Goal: Information Seeking & Learning: Learn about a topic

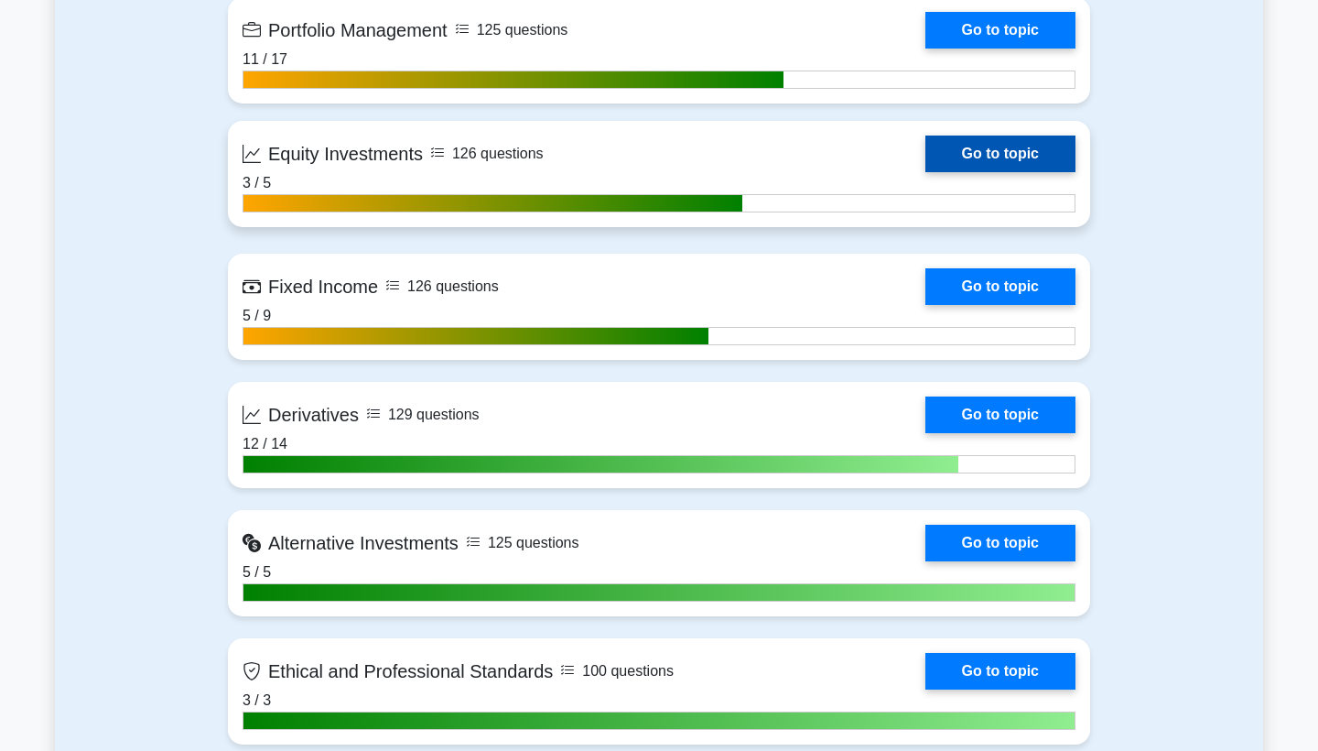
scroll to position [1898, 0]
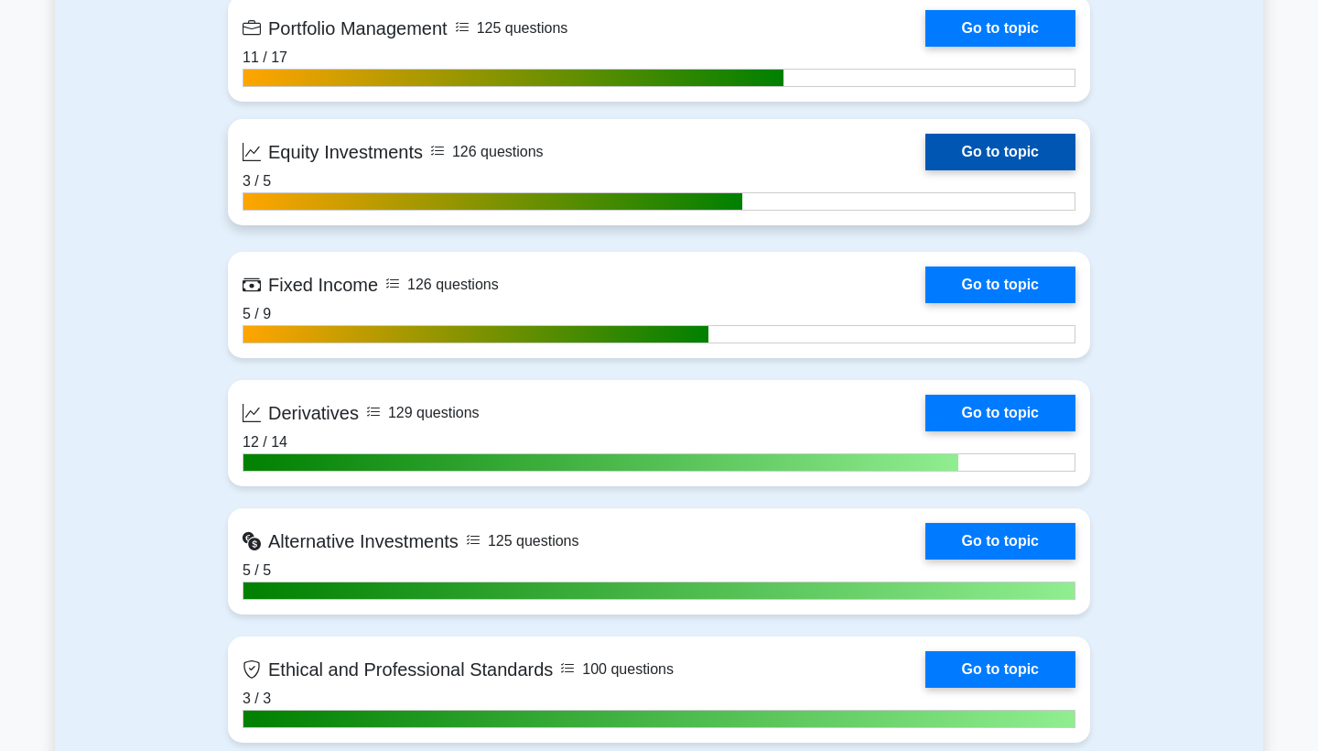
click at [979, 134] on link "Go to topic" at bounding box center [1000, 152] width 150 height 37
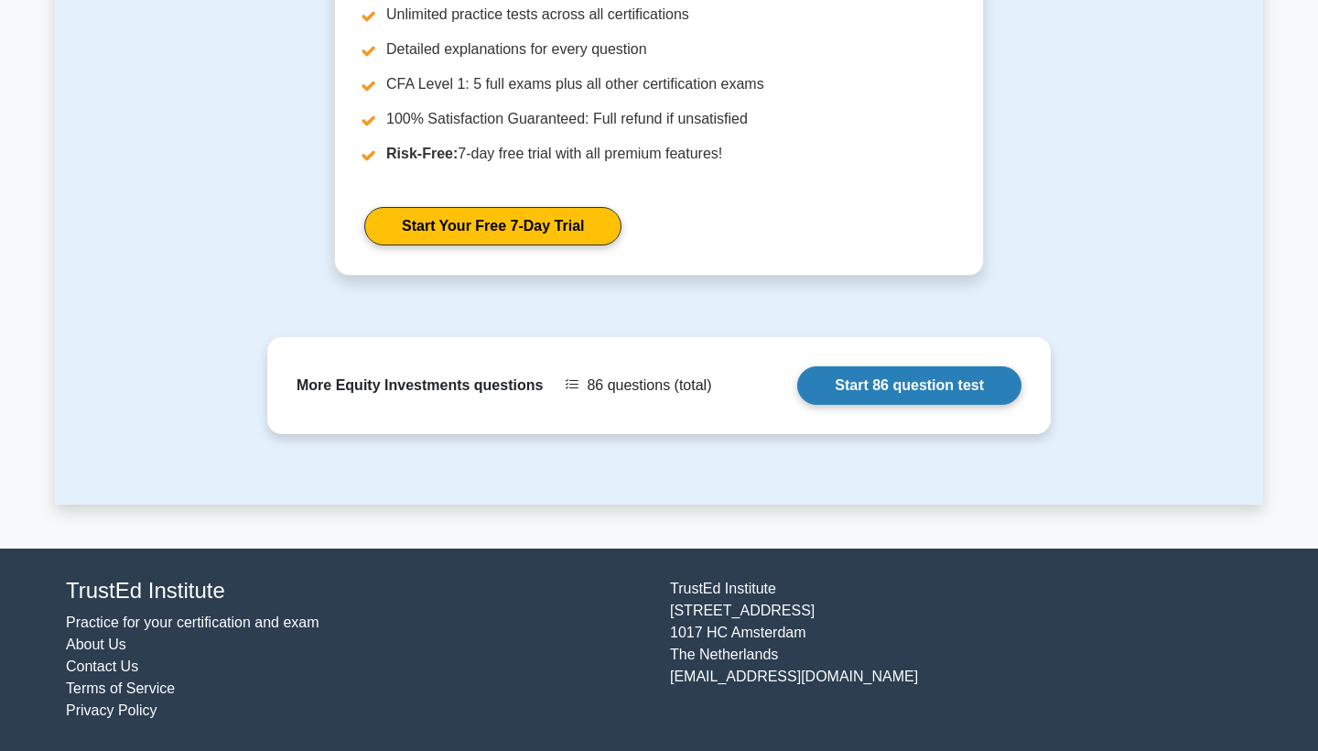
scroll to position [935, 0]
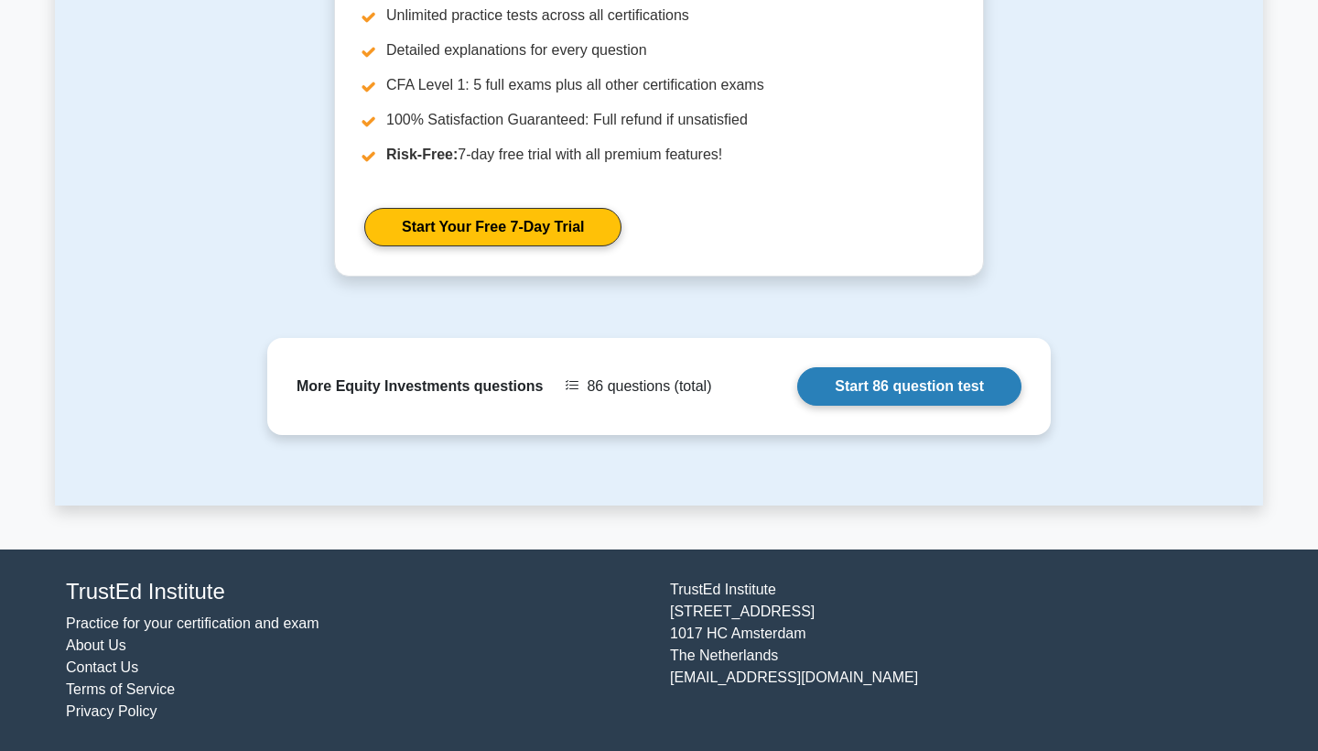
click at [884, 380] on link "Start 86 question test" at bounding box center [909, 386] width 224 height 38
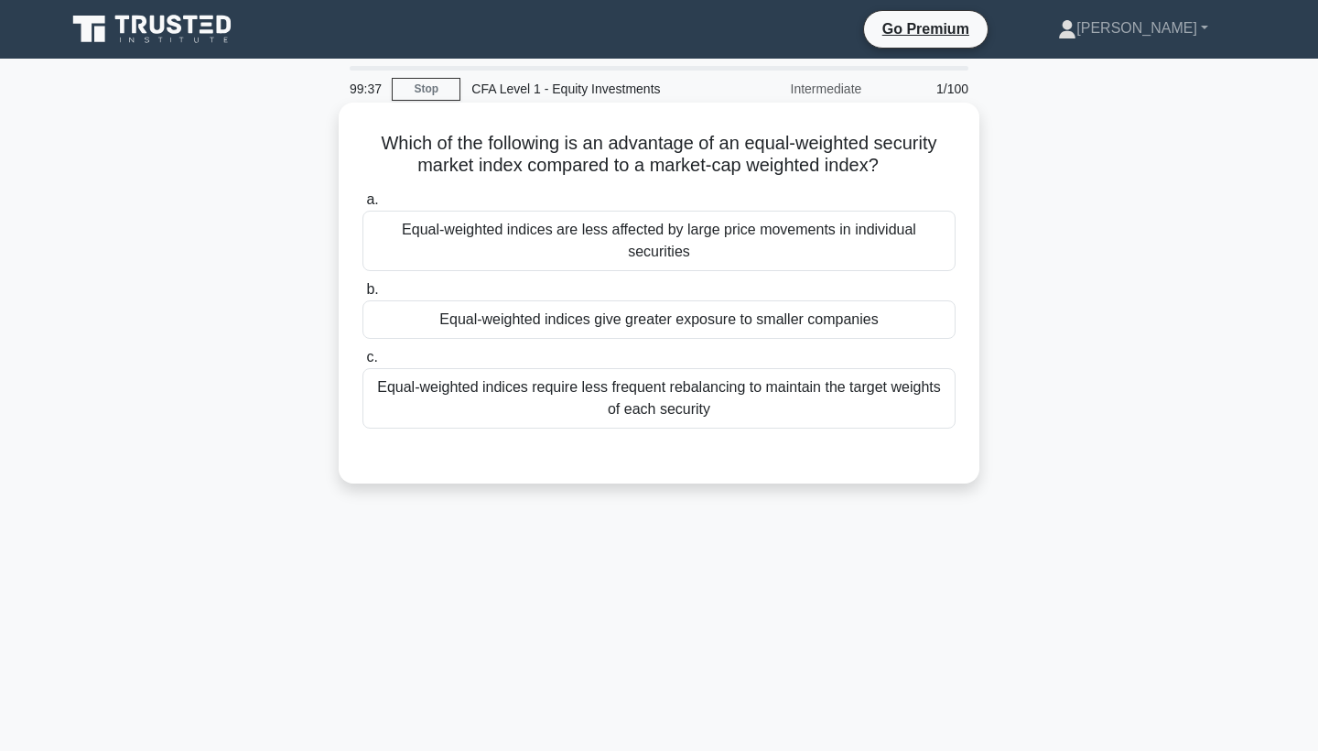
click at [847, 386] on div "Equal-weighted indices require less frequent rebalancing to maintain the target…" at bounding box center [658, 398] width 593 height 60
click at [362, 363] on input "c. Equal-weighted indices require less frequent rebalancing to maintain the tar…" at bounding box center [362, 357] width 0 height 12
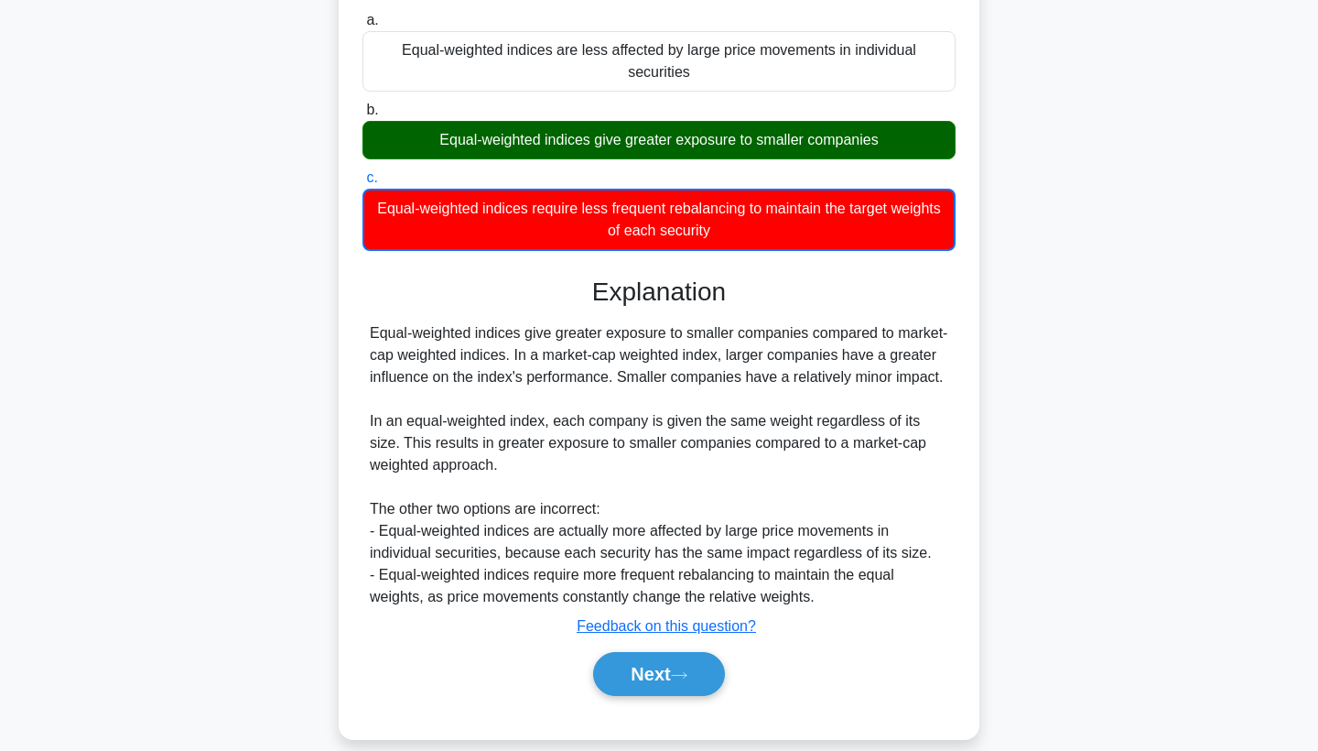
scroll to position [186, 0]
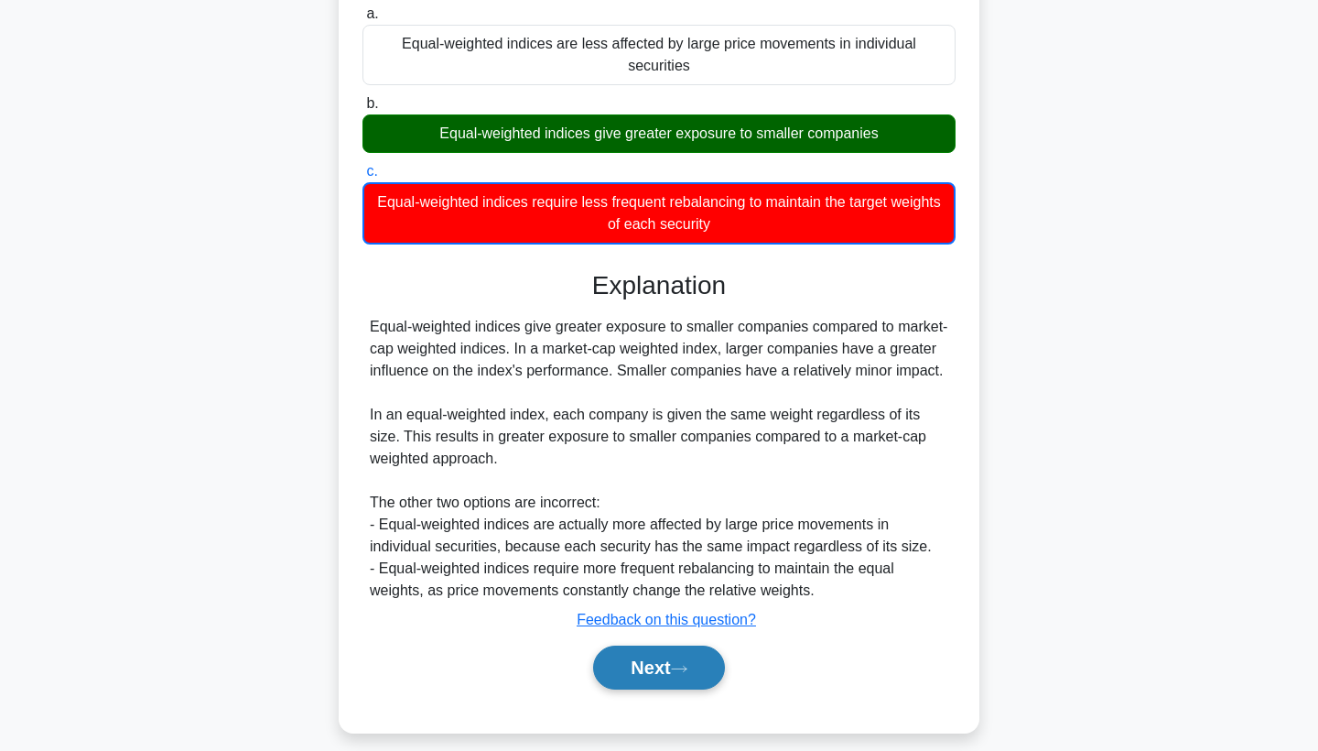
click at [672, 645] on button "Next" at bounding box center [658, 667] width 131 height 44
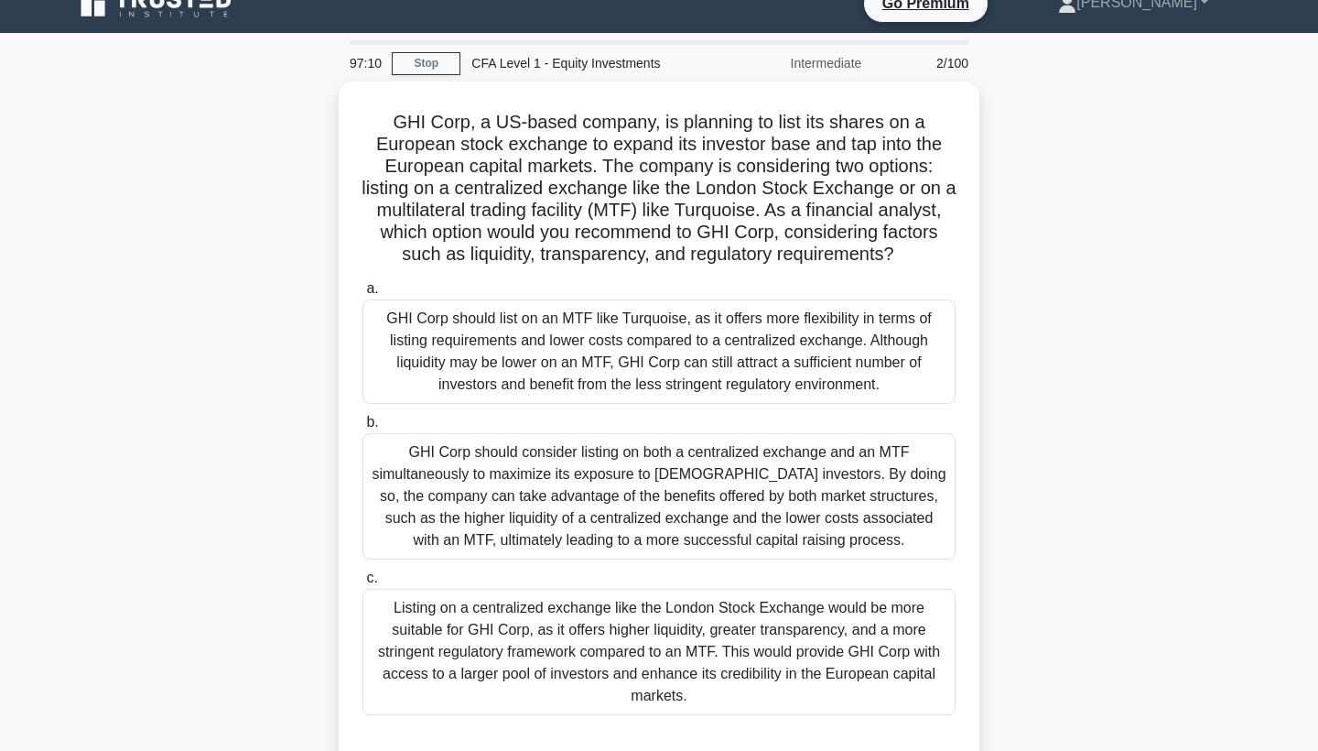
scroll to position [72, 0]
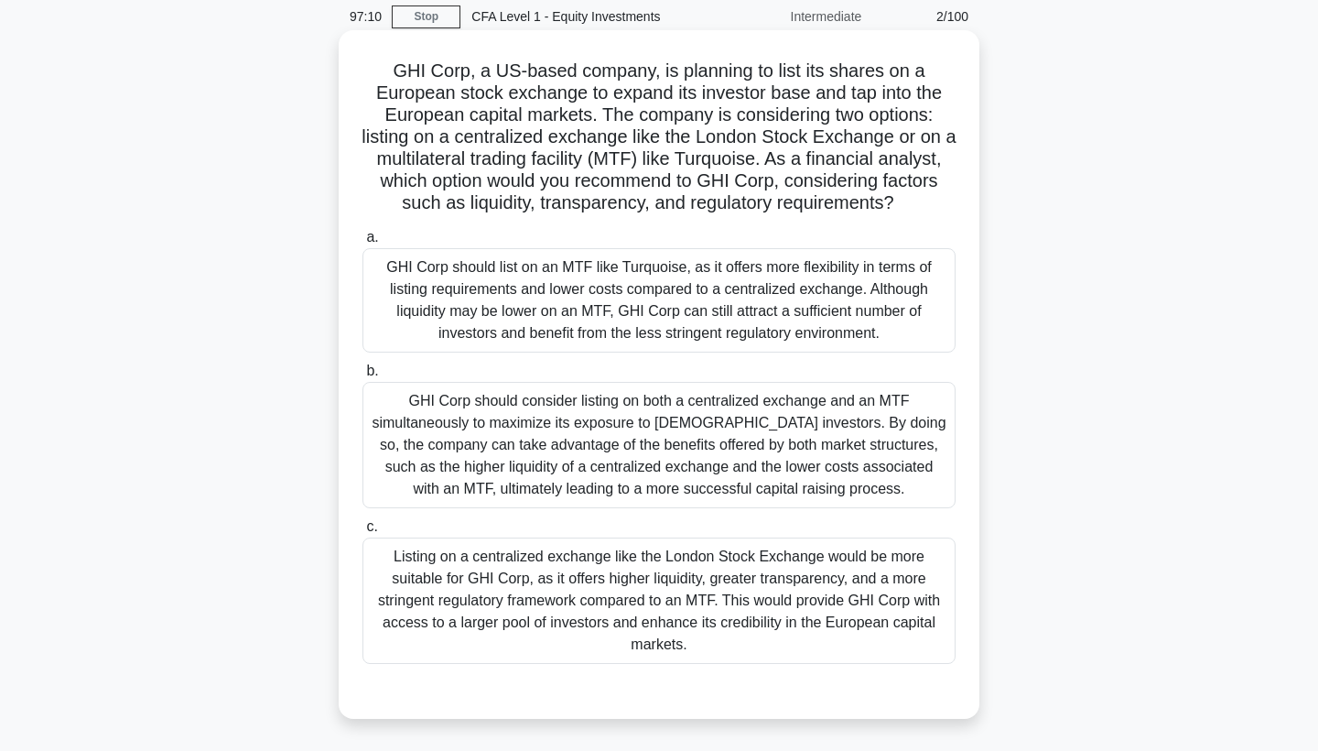
click at [784, 454] on div "GHI Corp should consider listing on both a centralized exchange and an MTF simu…" at bounding box center [658, 445] width 593 height 126
click at [362, 377] on input "b. GHI Corp should consider listing on both a centralized exchange and an MTF s…" at bounding box center [362, 371] width 0 height 12
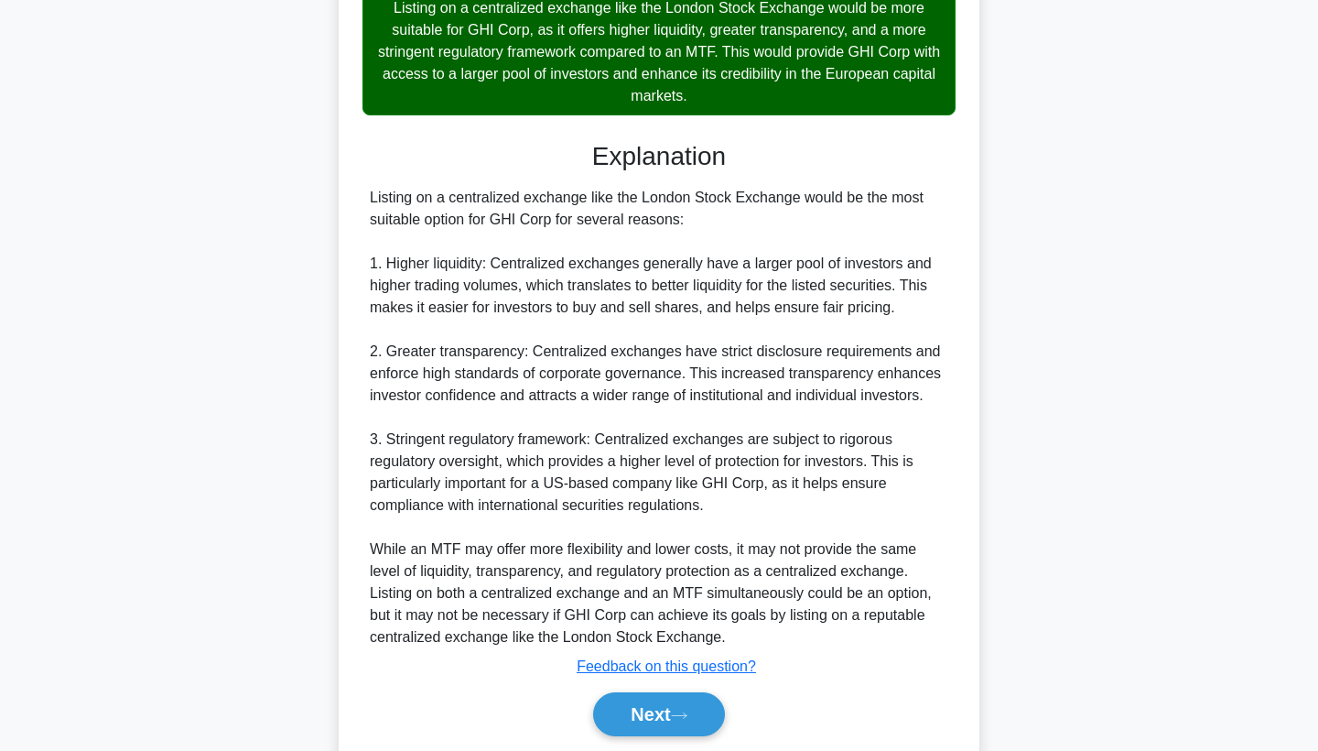
scroll to position [622, 0]
click at [711, 719] on button "Next" at bounding box center [658, 714] width 131 height 44
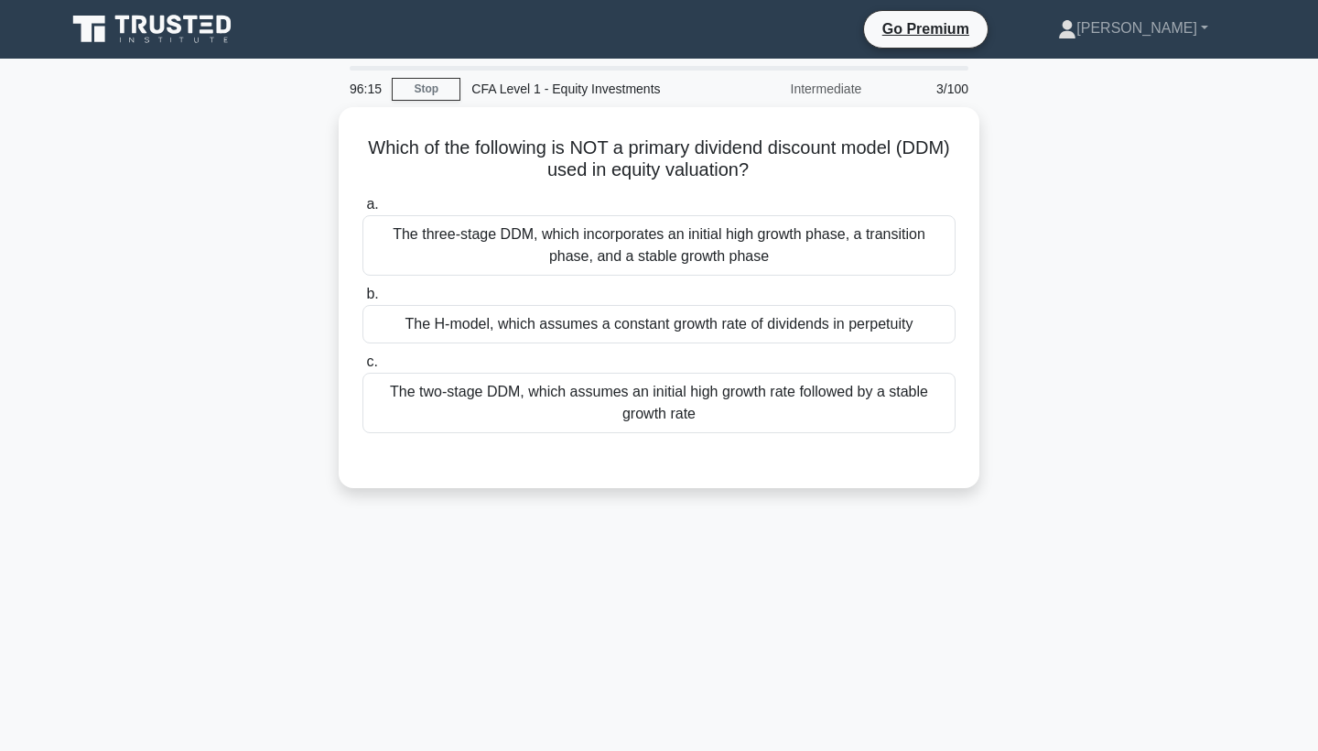
scroll to position [0, 0]
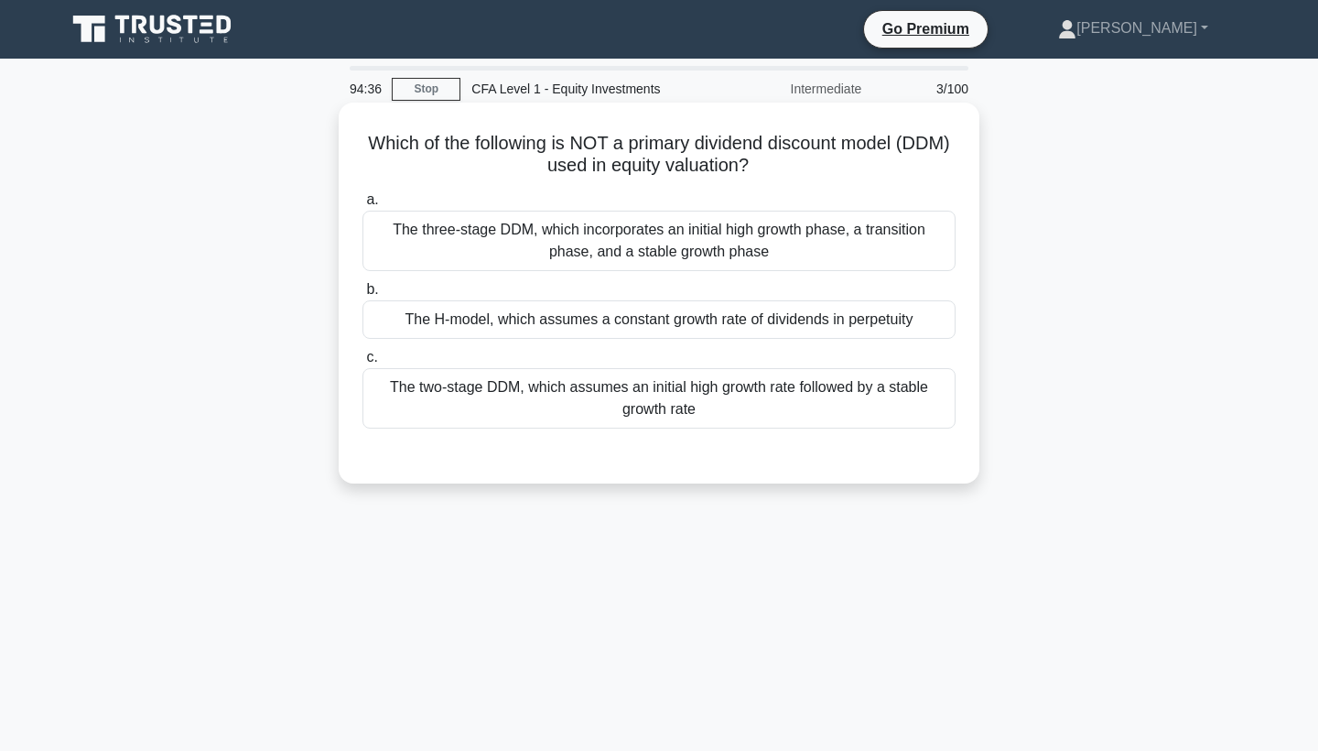
click at [865, 320] on div "The H-model, which assumes a constant growth rate of dividends in perpetuity" at bounding box center [658, 319] width 593 height 38
click at [362, 296] on input "b. The H-model, which assumes a constant growth rate of dividends in perpetuity" at bounding box center [362, 290] width 0 height 12
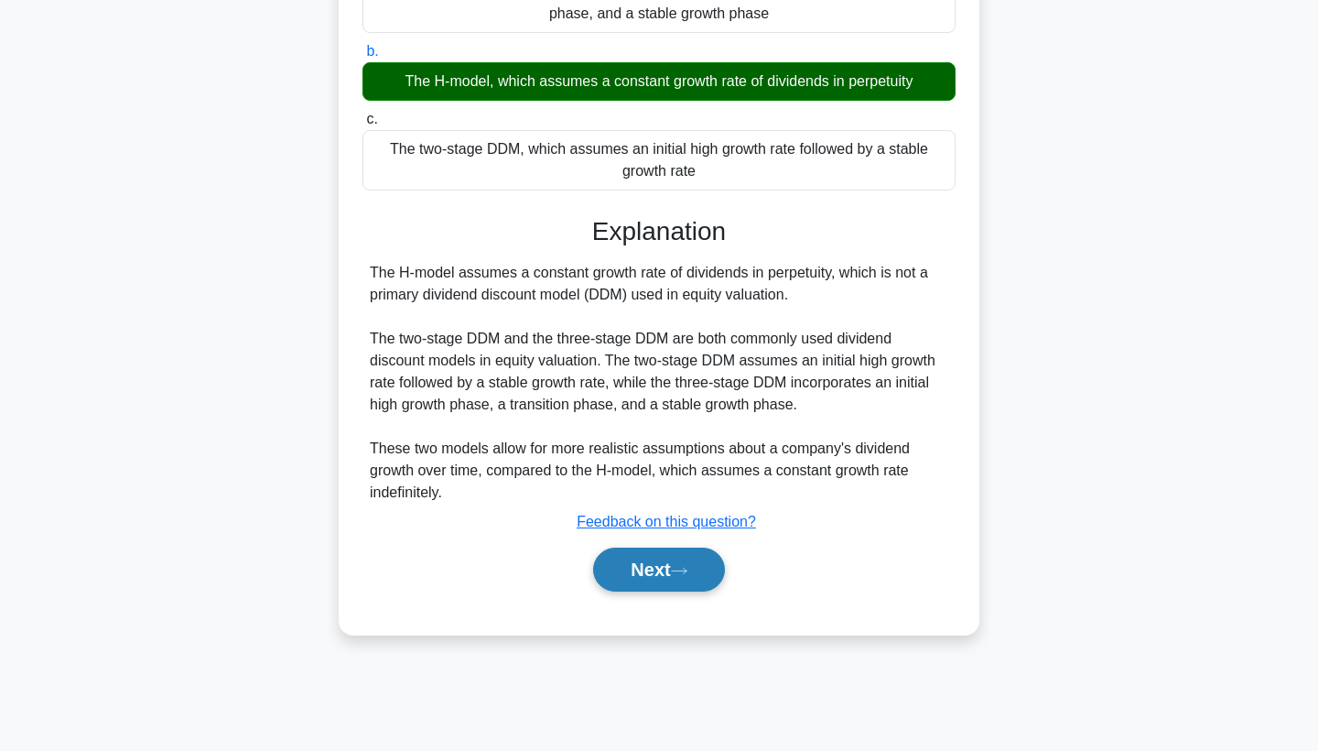
scroll to position [238, 0]
click at [623, 566] on button "Next" at bounding box center [658, 569] width 131 height 44
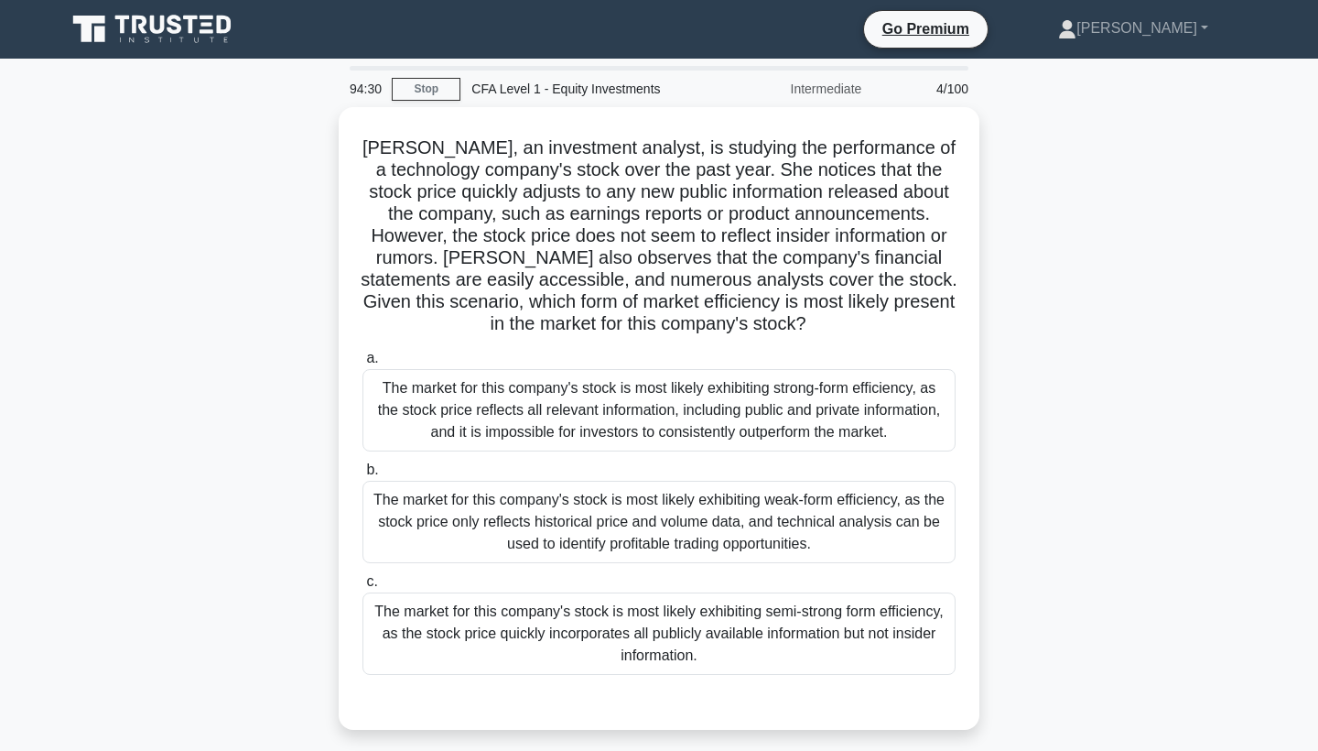
scroll to position [0, 0]
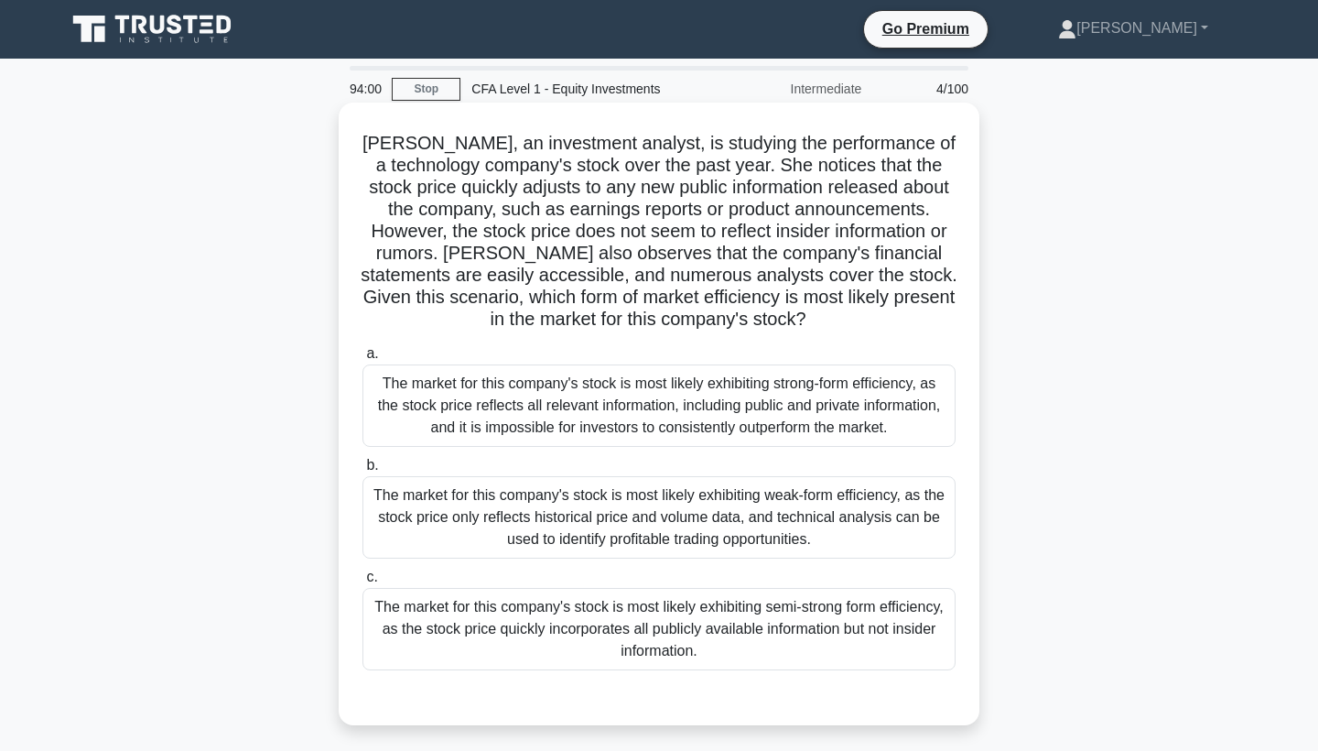
click at [864, 612] on div "The market for this company's stock is most likely exhibiting semi-strong form …" at bounding box center [658, 629] width 593 height 82
click at [362, 583] on input "c. The market for this company's stock is most likely exhibiting semi-strong fo…" at bounding box center [362, 577] width 0 height 12
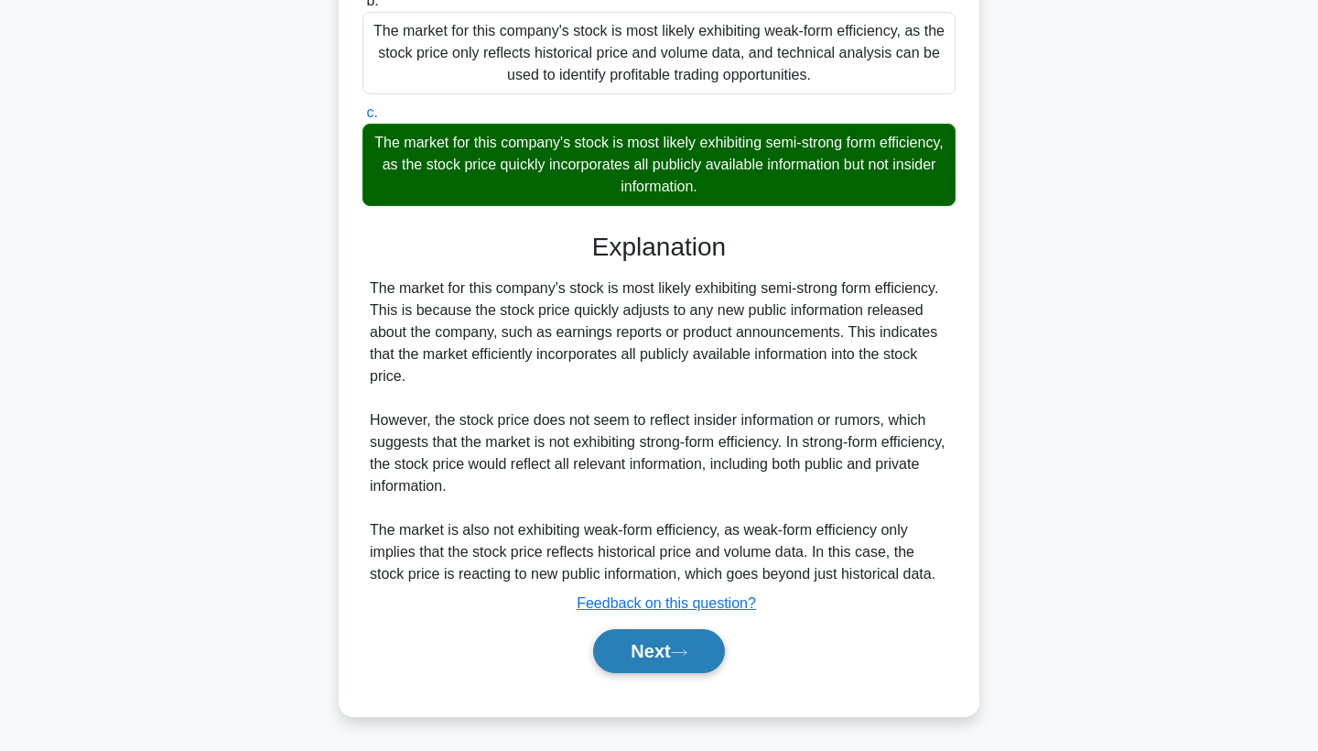
click at [709, 643] on button "Next" at bounding box center [658, 651] width 131 height 44
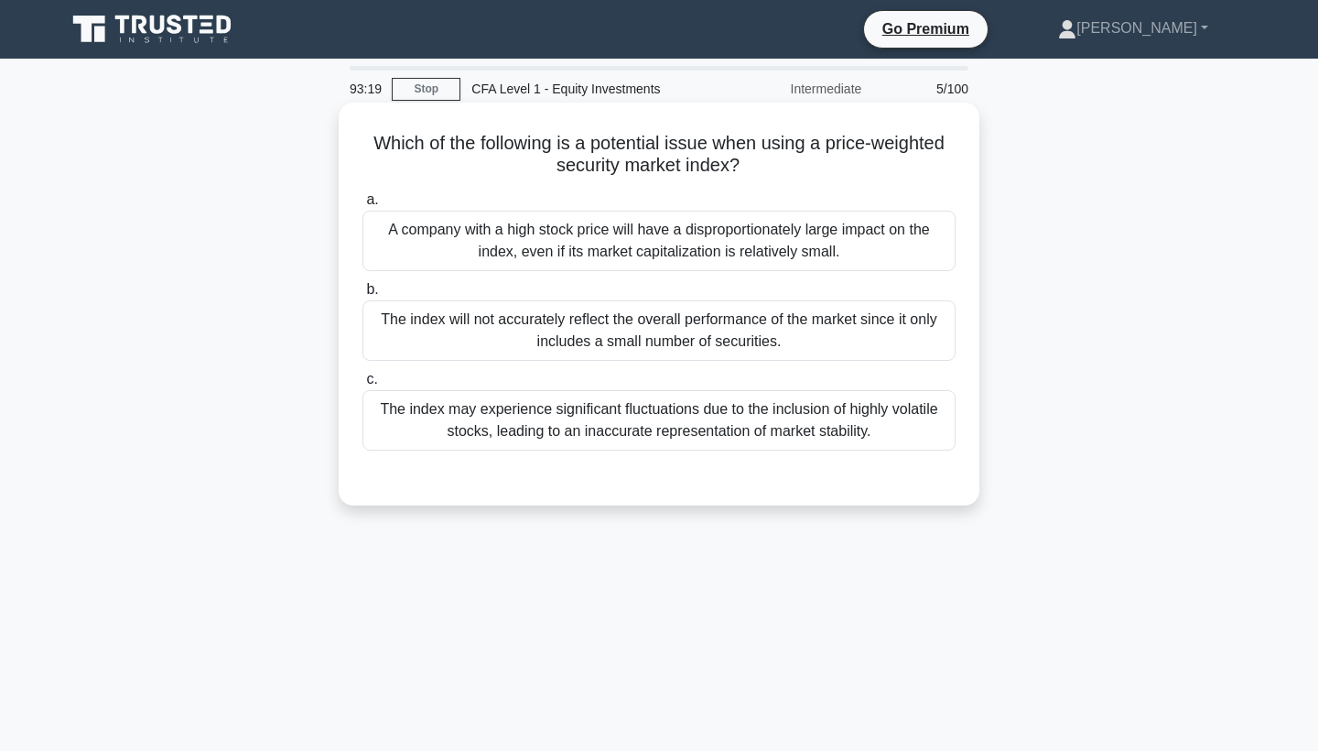
click at [811, 159] on h5 "Which of the following is a potential issue when using a price-weighted securit…" at bounding box center [659, 155] width 597 height 46
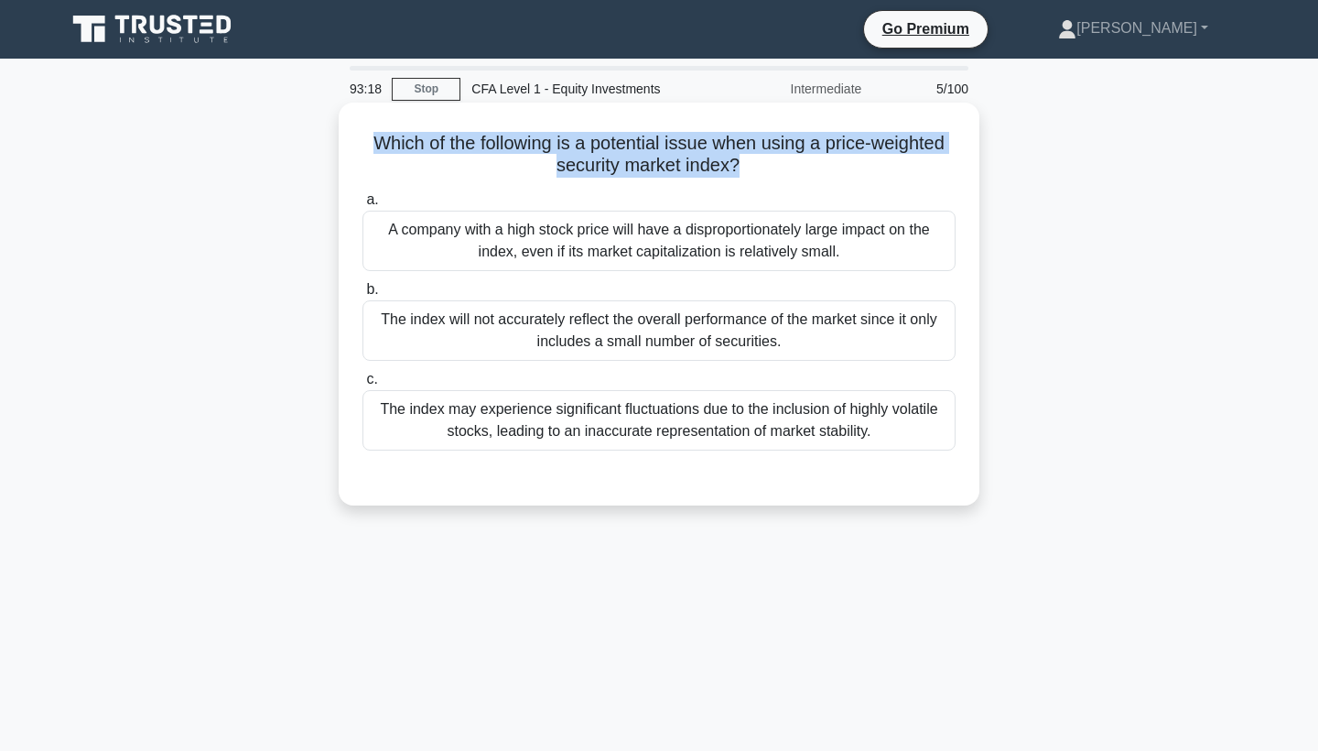
click at [811, 159] on h5 "Which of the following is a potential issue when using a price-weighted securit…" at bounding box center [659, 155] width 597 height 46
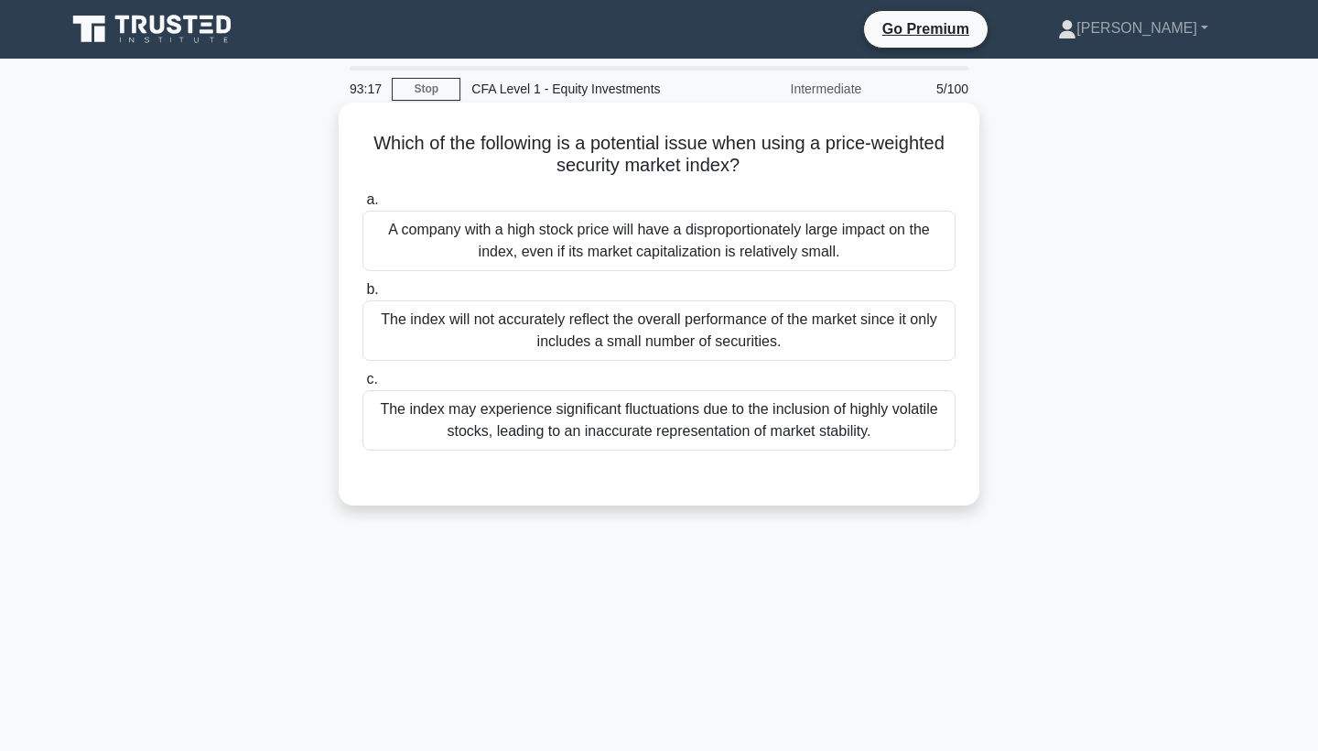
click at [811, 159] on h5 "Which of the following is a potential issue when using a price-weighted securit…" at bounding box center [659, 155] width 597 height 46
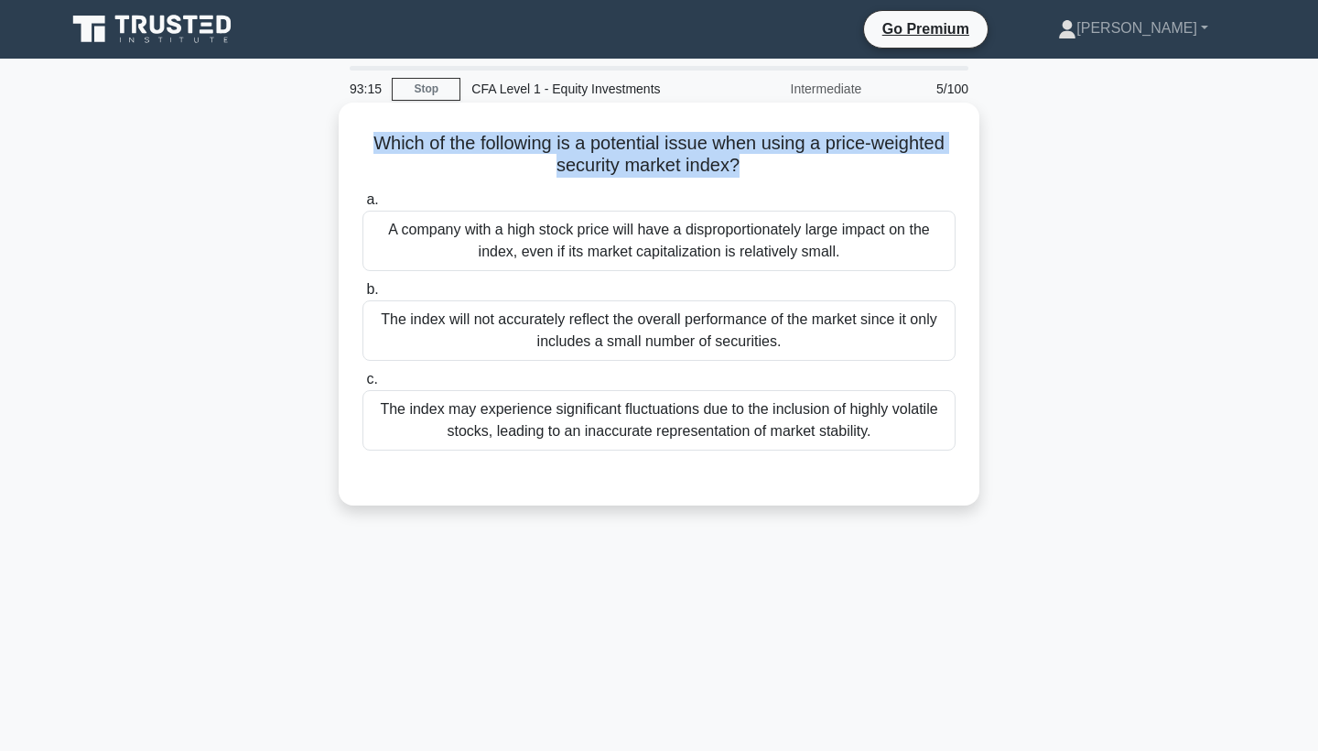
click at [811, 159] on h5 "Which of the following is a potential issue when using a price-weighted securit…" at bounding box center [659, 155] width 597 height 46
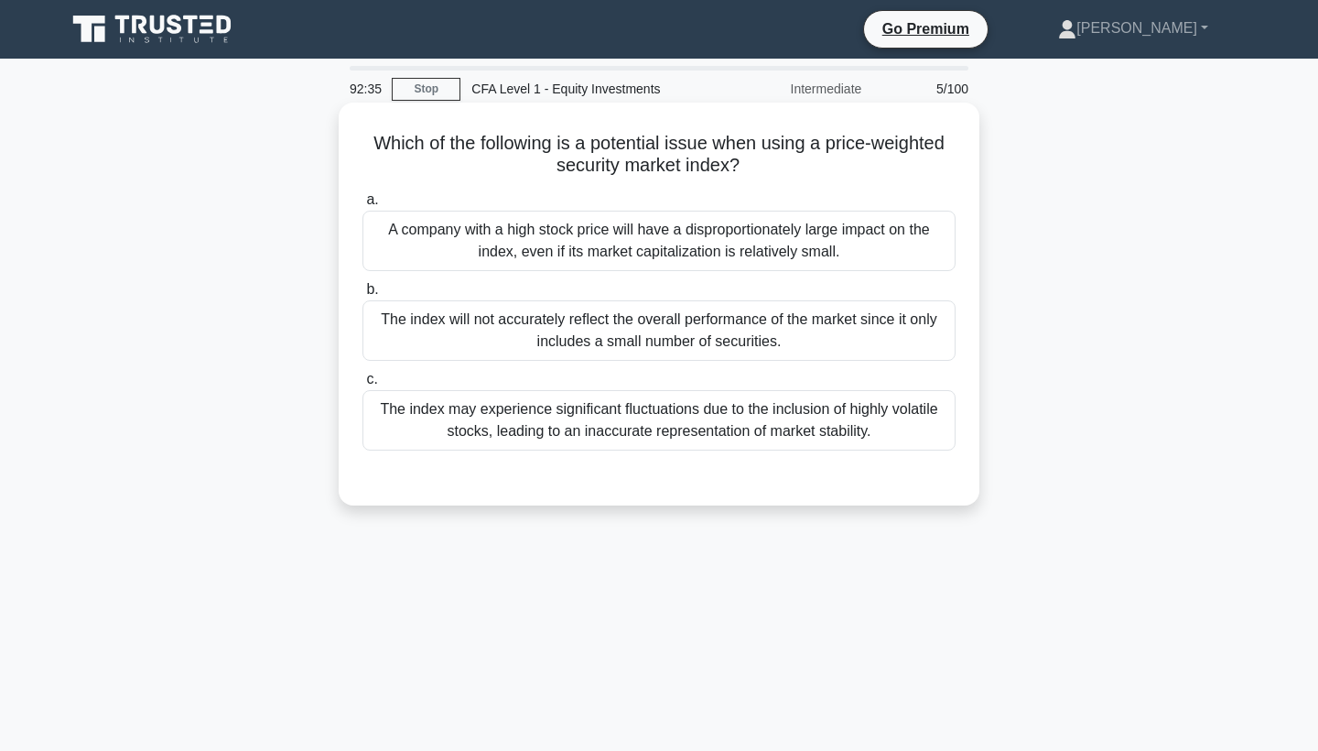
click at [815, 244] on div "A company with a high stock price will have a disproportionately large impact o…" at bounding box center [658, 241] width 593 height 60
click at [362, 206] on input "a. A company with a high stock price will have a disproportionately large impac…" at bounding box center [362, 200] width 0 height 12
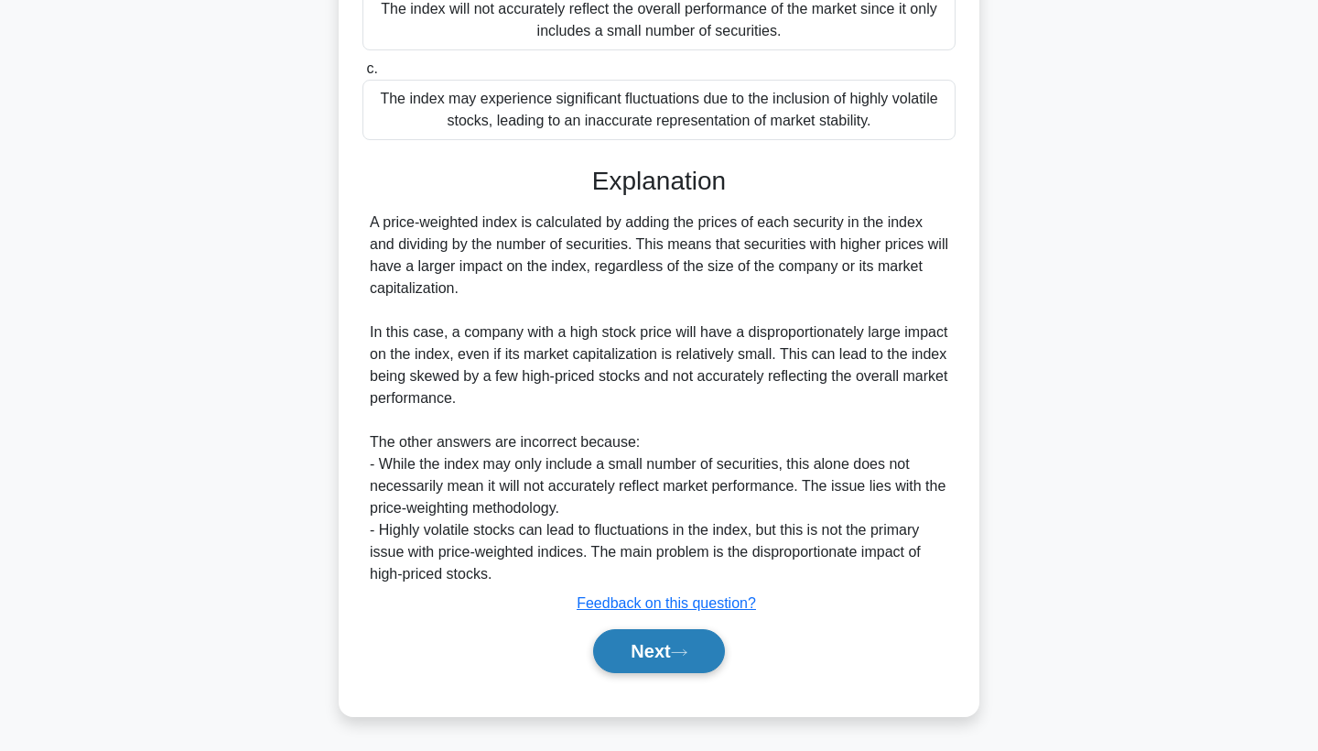
click at [676, 637] on button "Next" at bounding box center [658, 651] width 131 height 44
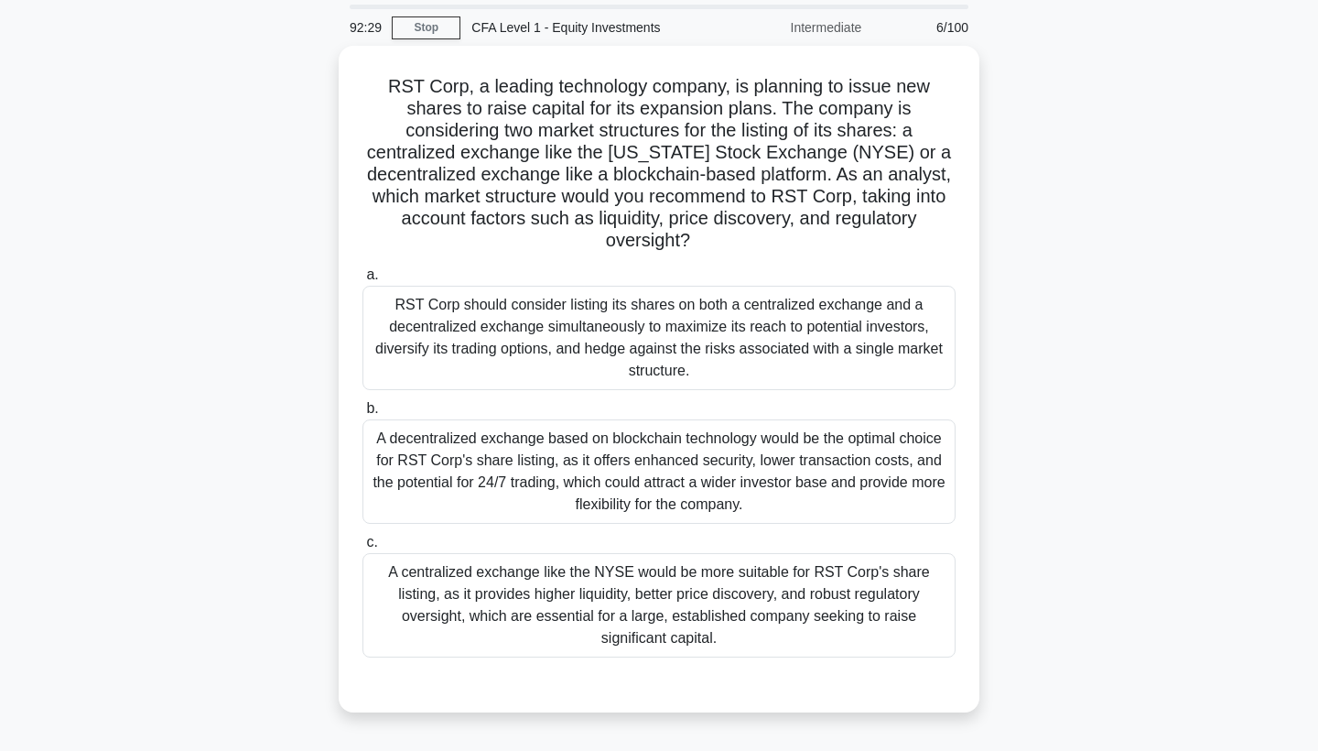
scroll to position [63, 0]
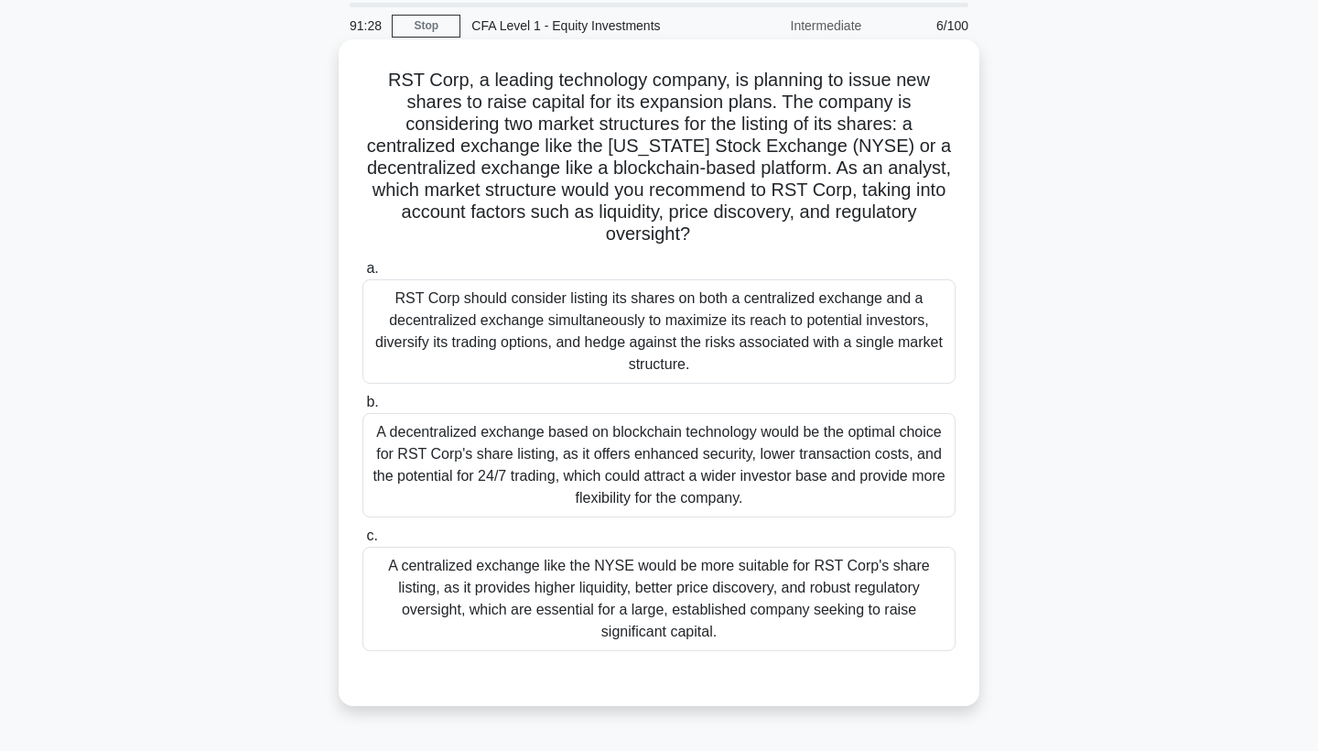
click at [745, 572] on div "A centralized exchange like the NYSE would be more suitable for RST Corp's shar…" at bounding box center [658, 598] width 593 height 104
click at [362, 542] on input "c. A centralized exchange like the NYSE would be more suitable for RST Corp's s…" at bounding box center [362, 536] width 0 height 12
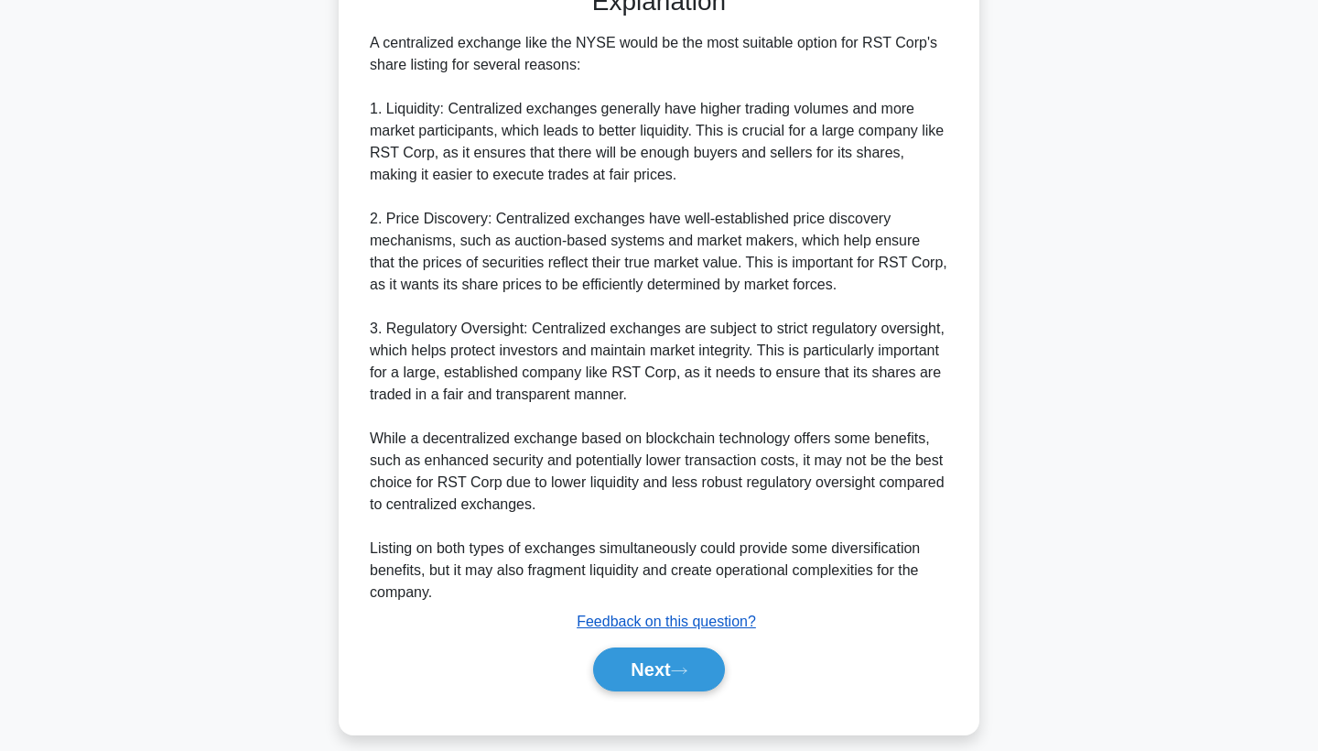
scroll to position [750, 0]
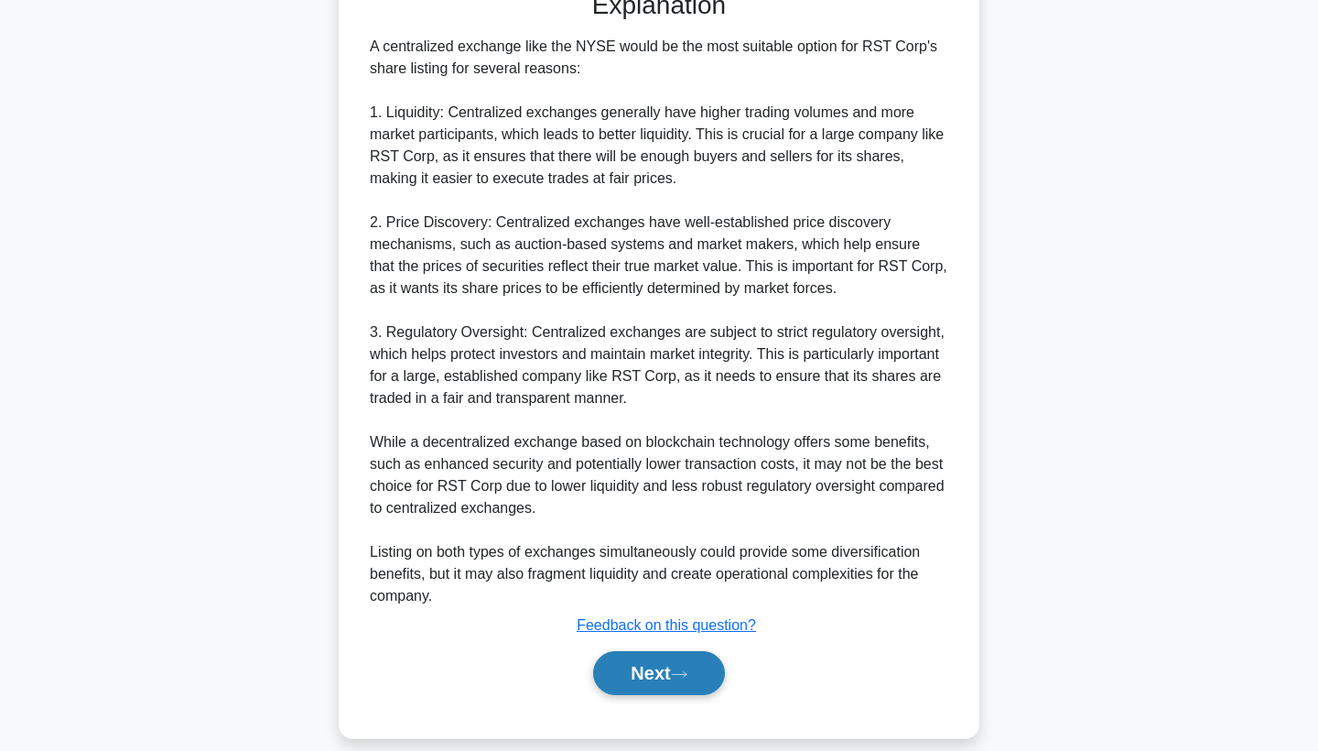
click at [678, 662] on button "Next" at bounding box center [658, 673] width 131 height 44
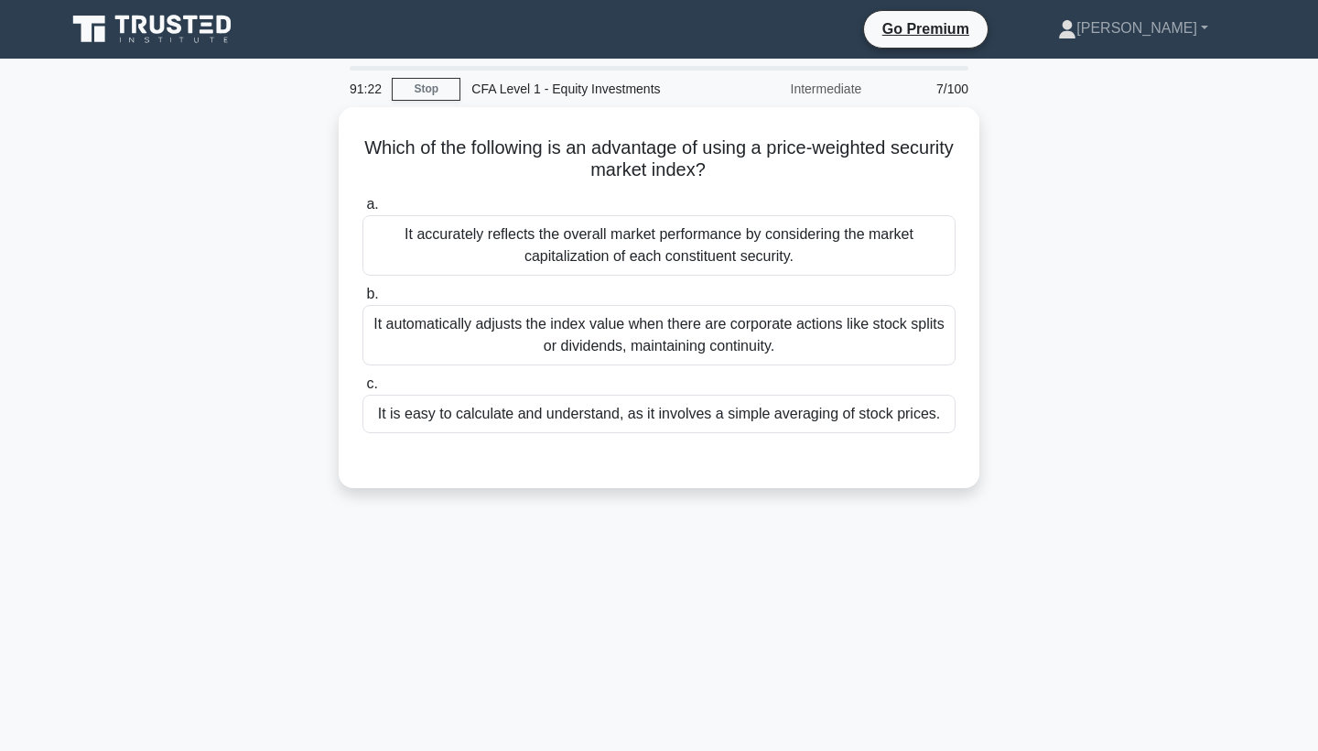
scroll to position [0, 0]
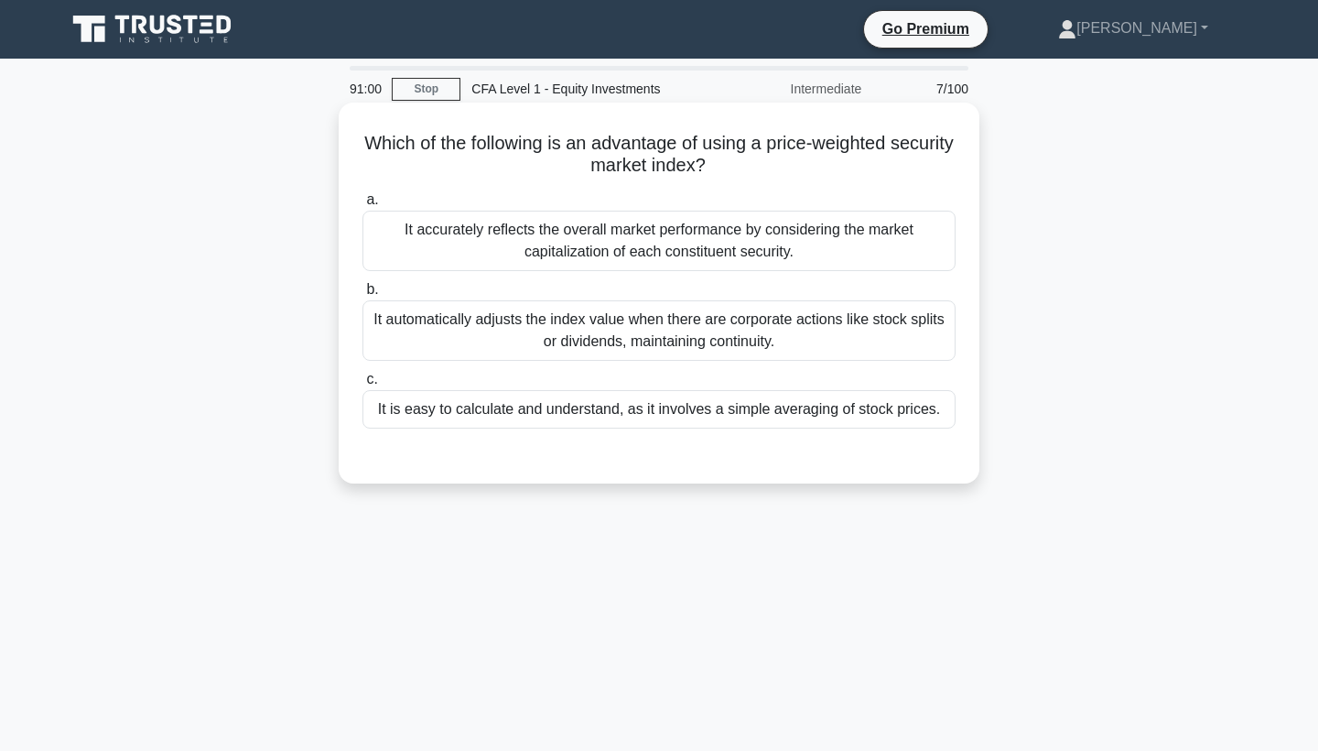
click at [855, 411] on div "It is easy to calculate and understand, as it involves a simple averaging of st…" at bounding box center [658, 409] width 593 height 38
click at [362, 385] on input "c. It is easy to calculate and understand, as it involves a simple averaging of…" at bounding box center [362, 379] width 0 height 12
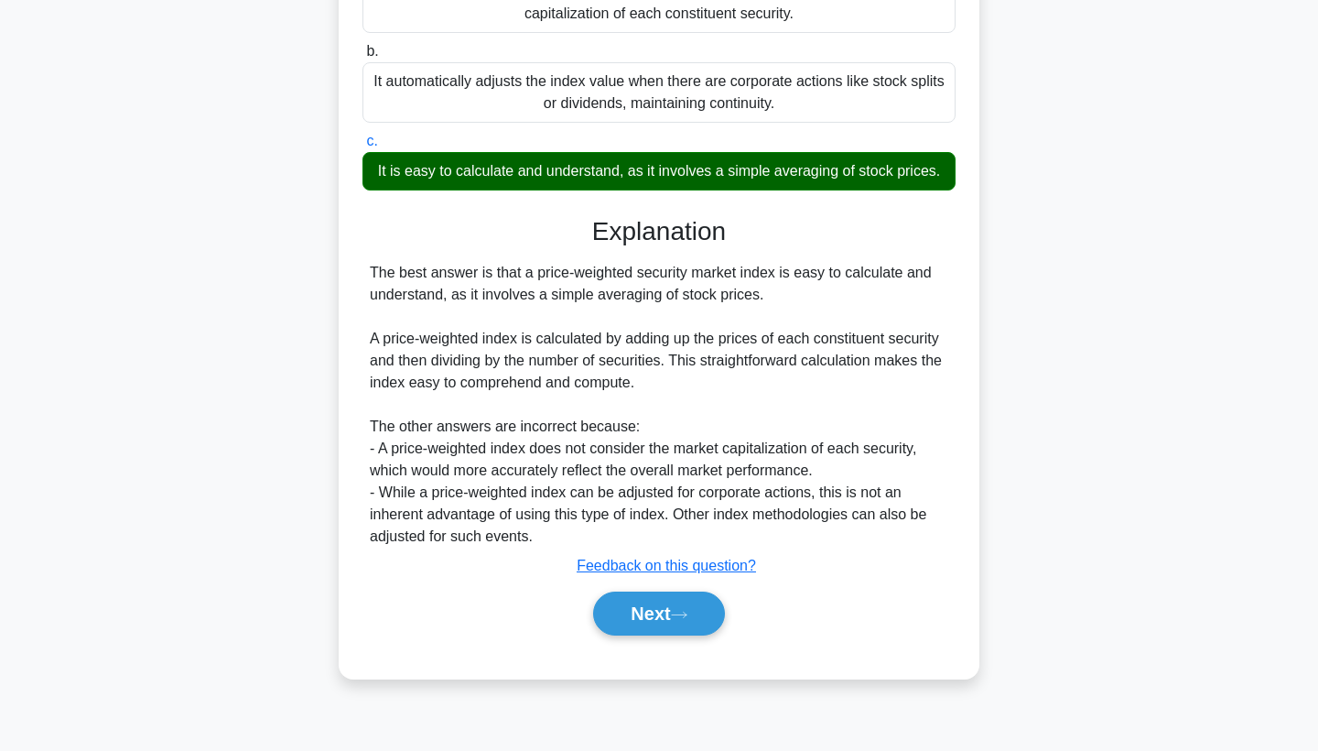
scroll to position [238, 0]
click at [709, 612] on button "Next" at bounding box center [658, 613] width 131 height 44
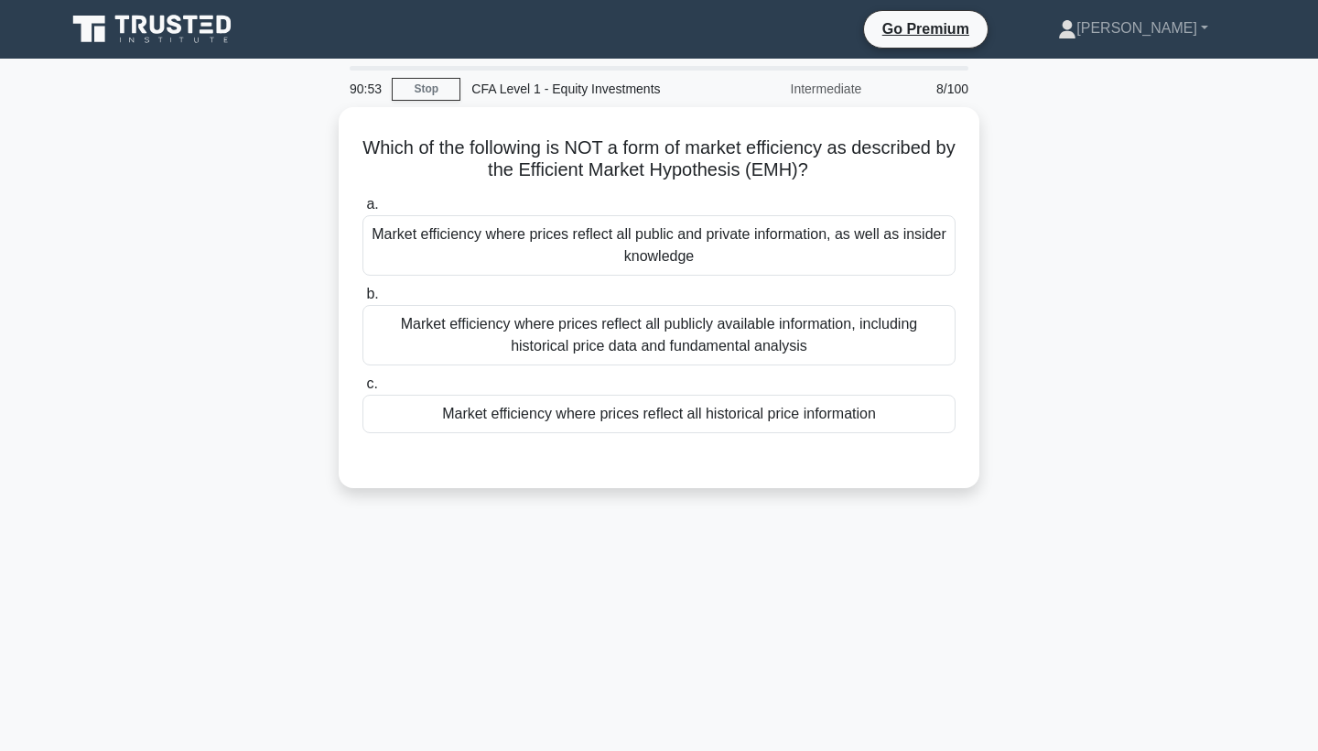
scroll to position [0, 0]
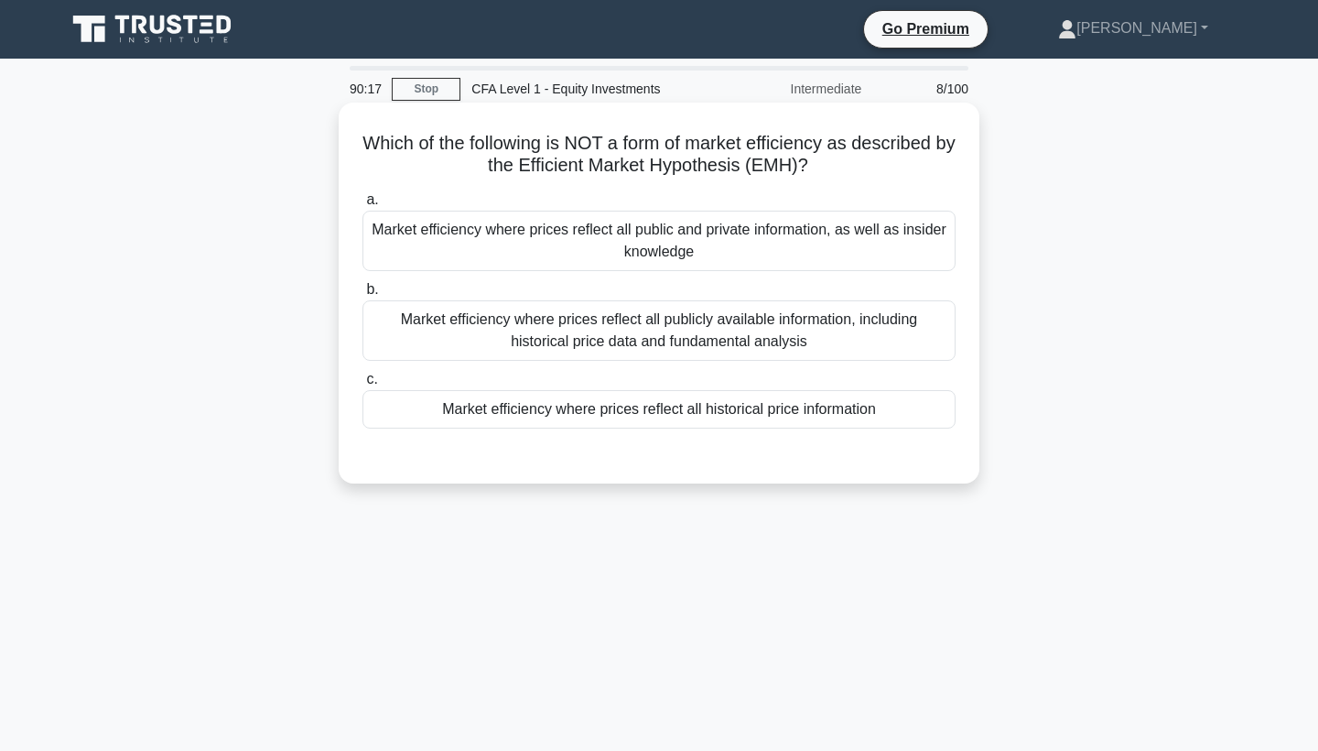
click at [836, 252] on div "Market efficiency where prices reflect all public and private information, as w…" at bounding box center [658, 241] width 593 height 60
click at [362, 206] on input "a. Market efficiency where prices reflect all public and private information, a…" at bounding box center [362, 200] width 0 height 12
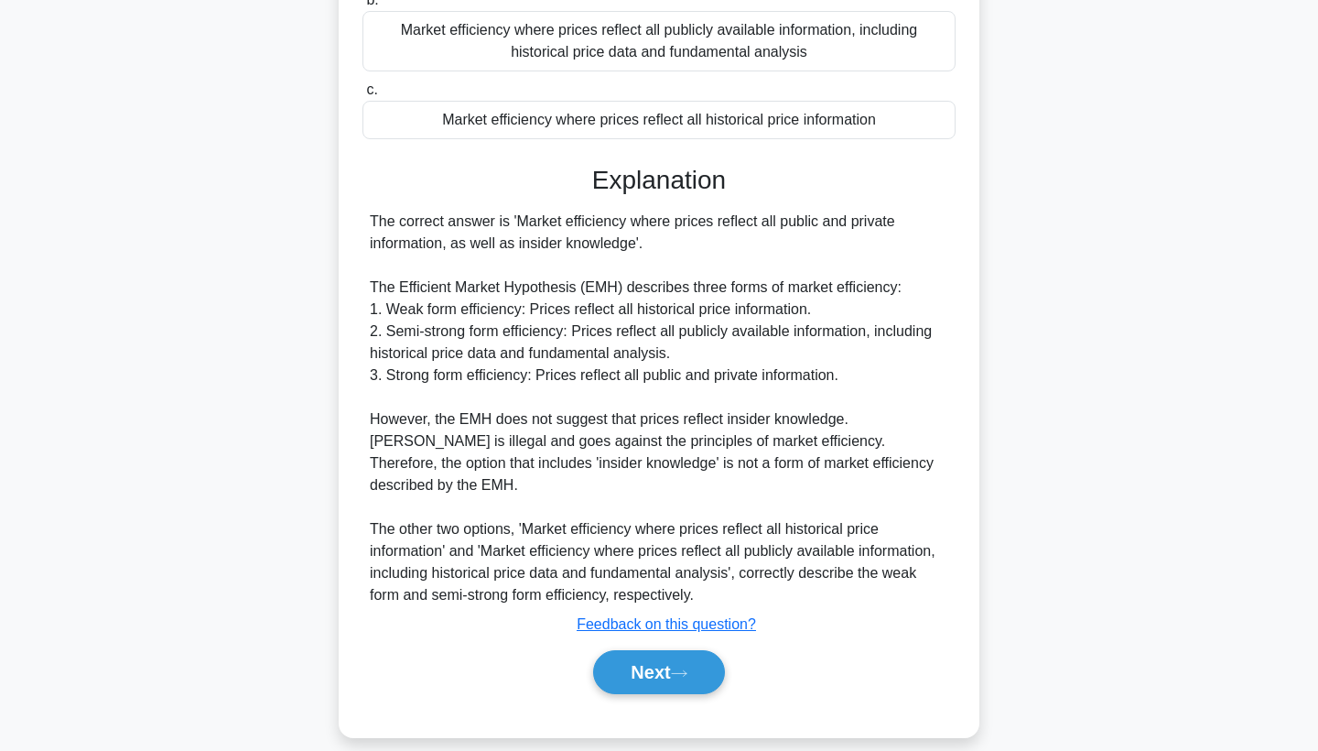
scroll to position [288, 0]
click at [632, 658] on button "Next" at bounding box center [658, 673] width 131 height 44
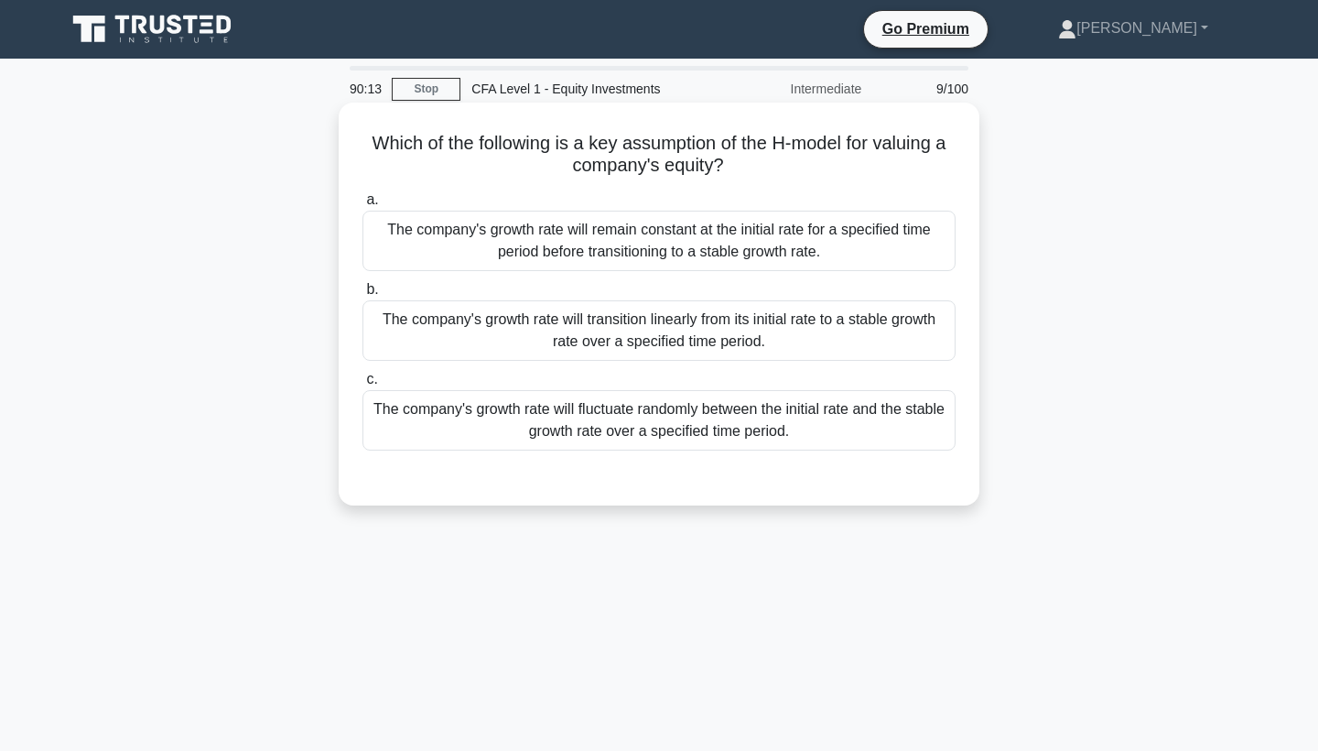
scroll to position [0, 0]
click at [859, 338] on div "The company's growth rate will transition linearly from its initial rate to a s…" at bounding box center [658, 330] width 593 height 60
click at [362, 296] on input "b. The company's growth rate will transition linearly from its initial rate to …" at bounding box center [362, 290] width 0 height 12
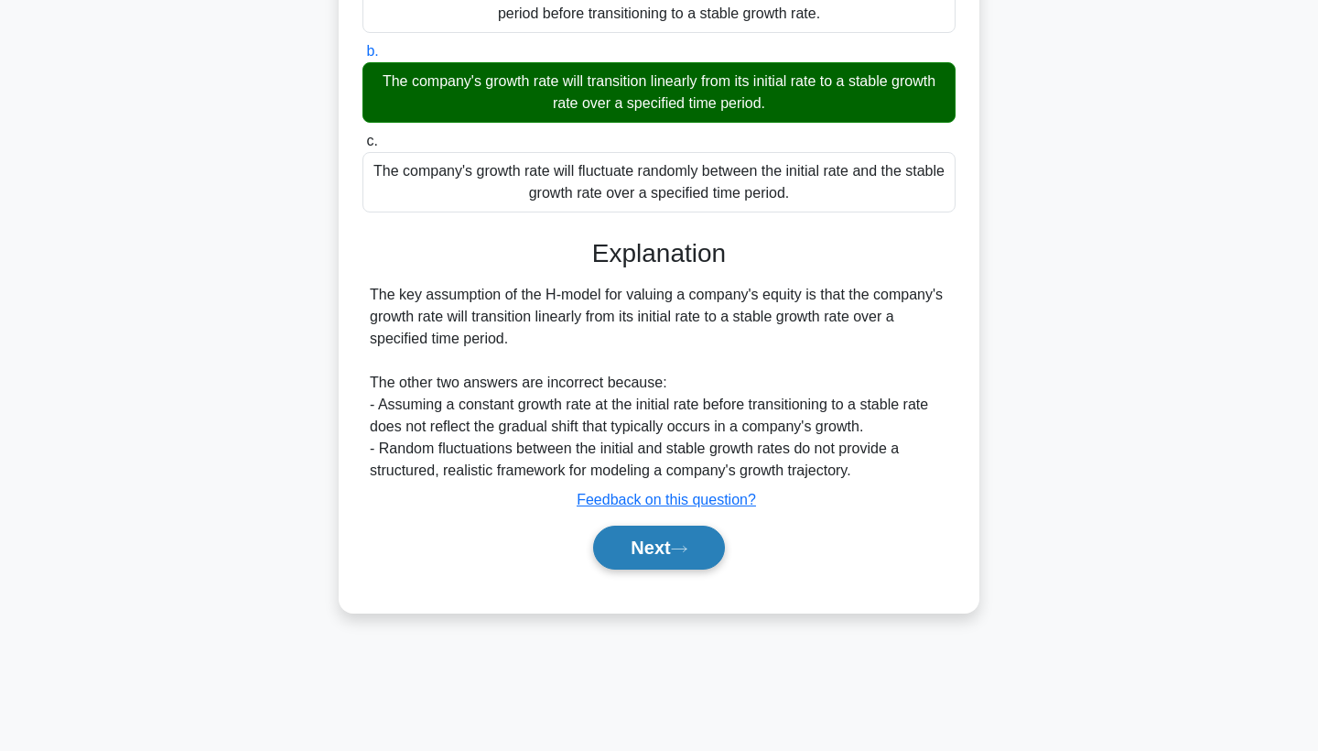
scroll to position [238, 0]
click at [681, 534] on button "Next" at bounding box center [658, 547] width 131 height 44
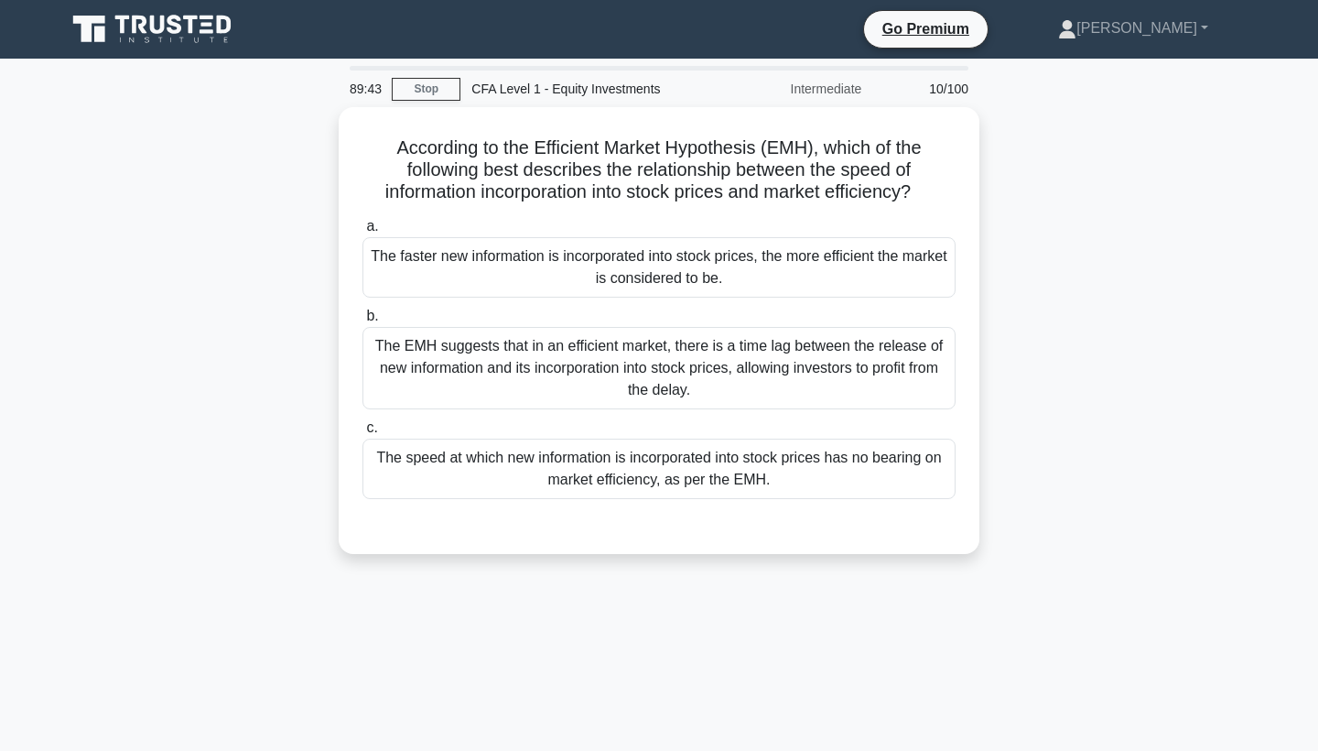
scroll to position [0, 0]
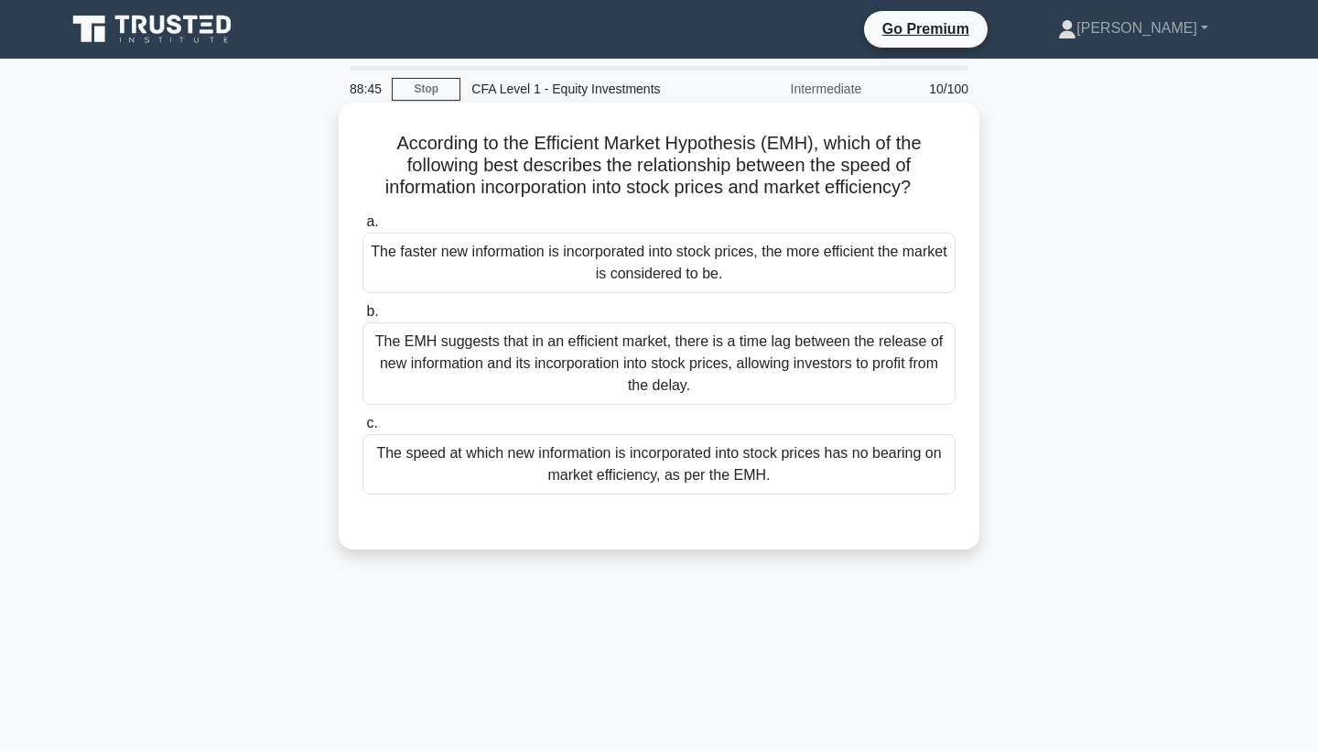
click at [660, 269] on div "The faster new information is incorporated into stock prices, the more efficien…" at bounding box center [658, 262] width 593 height 60
click at [362, 228] on input "a. The faster new information is incorporated into stock prices, the more effic…" at bounding box center [362, 222] width 0 height 12
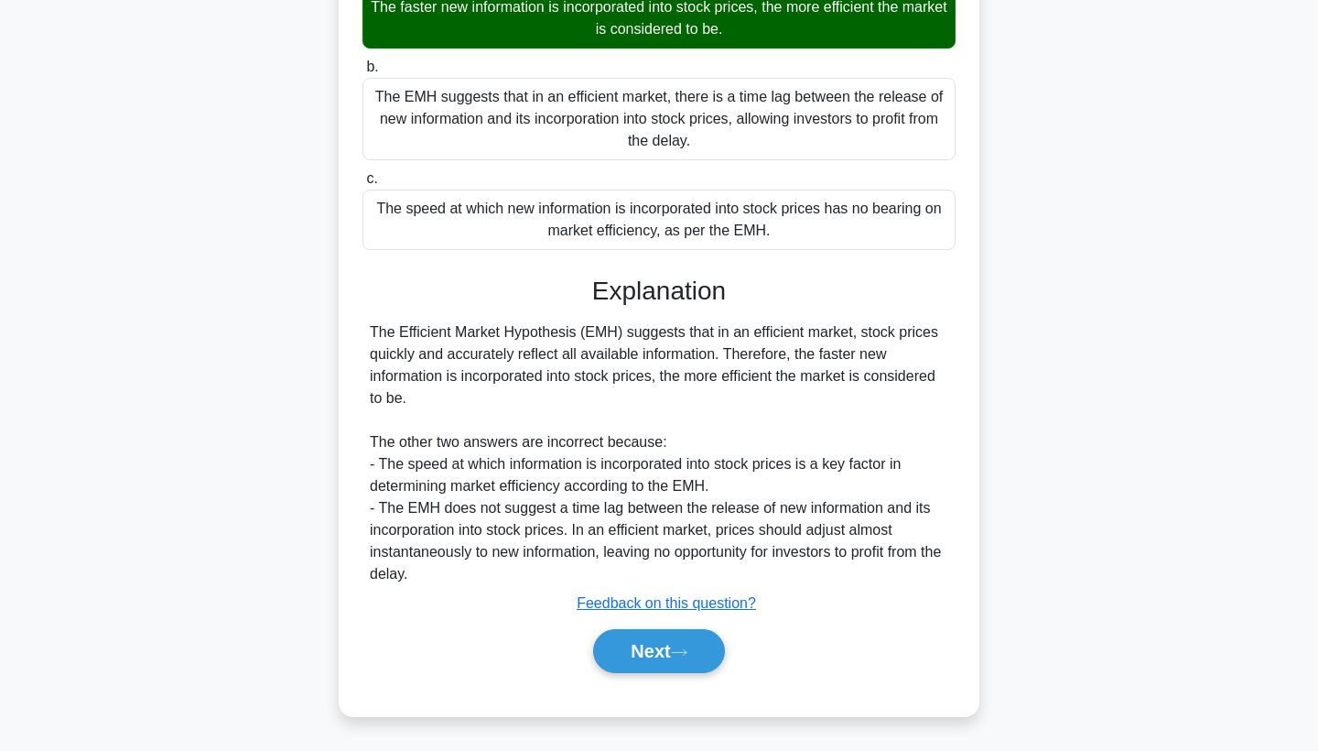
scroll to position [244, 0]
click at [633, 639] on button "Next" at bounding box center [658, 651] width 131 height 44
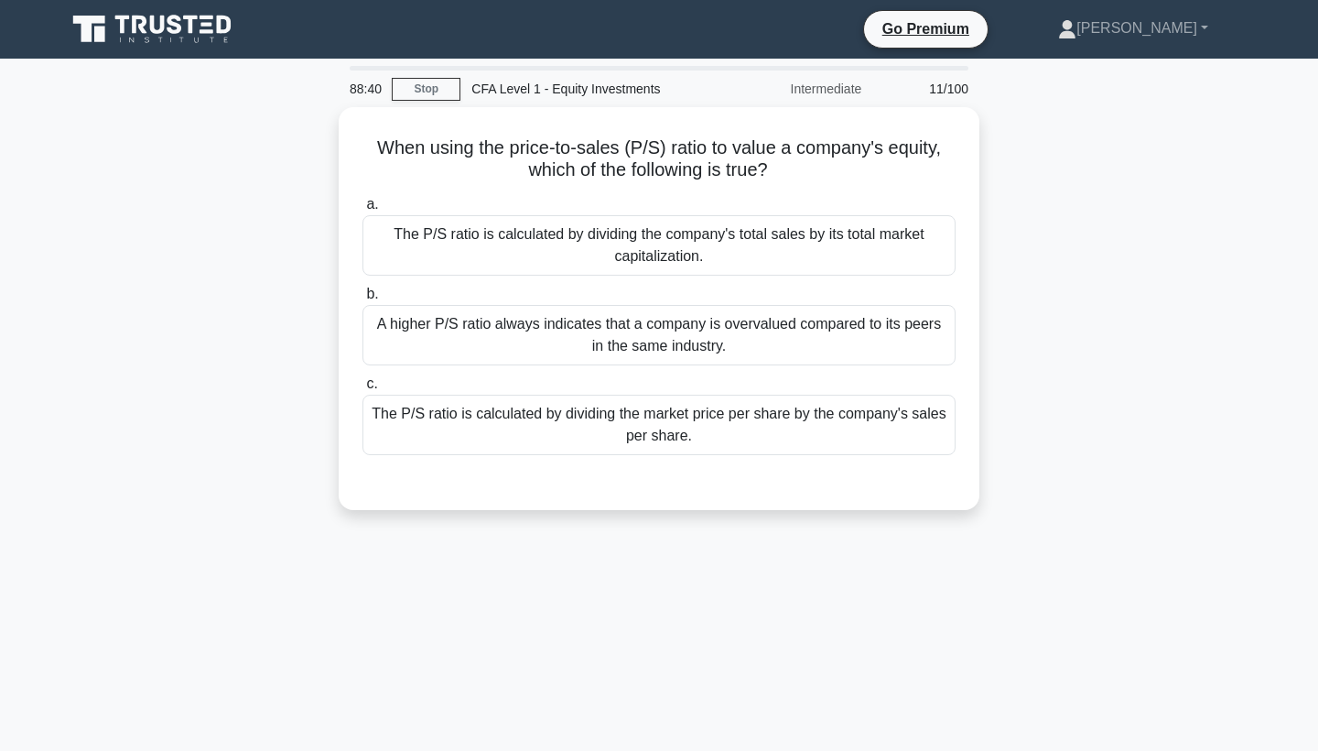
scroll to position [0, 0]
click at [1092, 257] on div "When using the price-to-sales (P/S) ratio to value a company's equity, which of…" at bounding box center [659, 319] width 1208 height 425
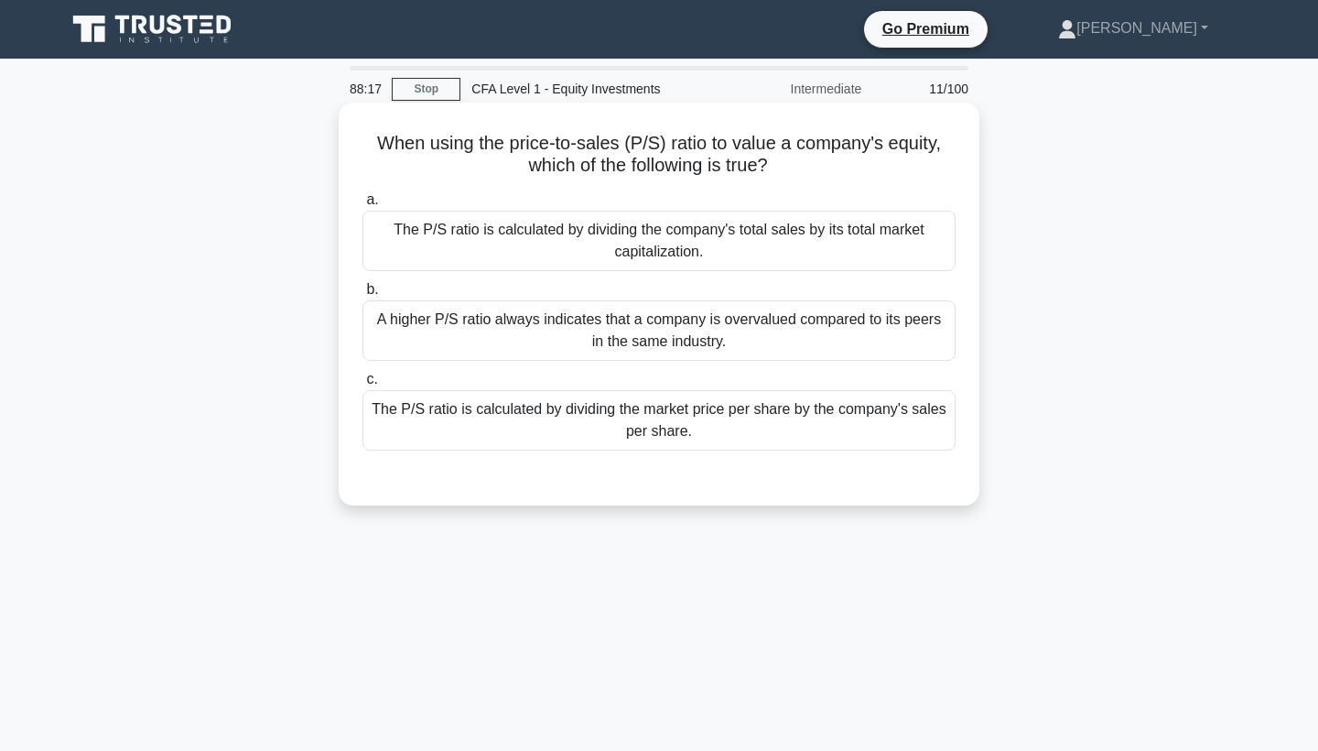
click at [933, 417] on div "The P/S ratio is calculated by dividing the market price per share by the compa…" at bounding box center [658, 420] width 593 height 60
click at [362, 385] on input "c. The P/S ratio is calculated by dividing the market price per share by the co…" at bounding box center [362, 379] width 0 height 12
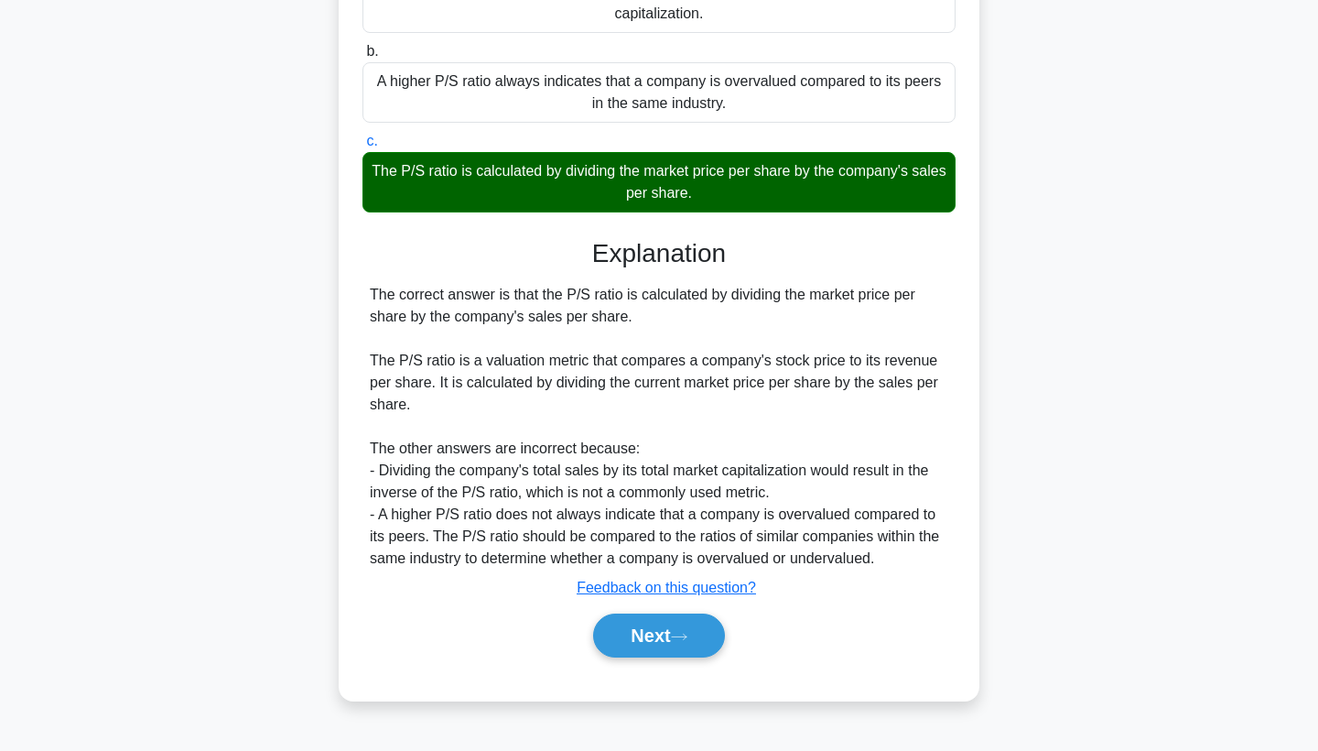
scroll to position [238, 0]
click at [633, 642] on button "Next" at bounding box center [658, 635] width 131 height 44
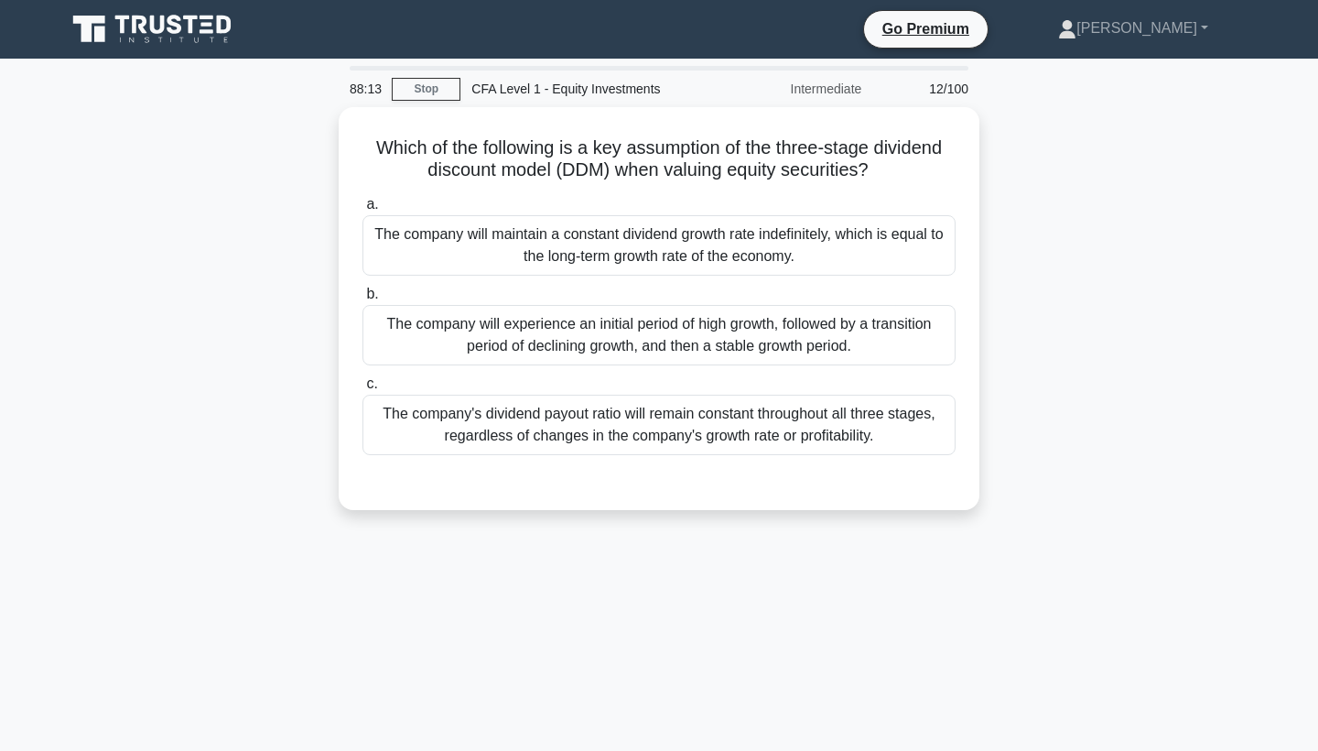
scroll to position [0, 0]
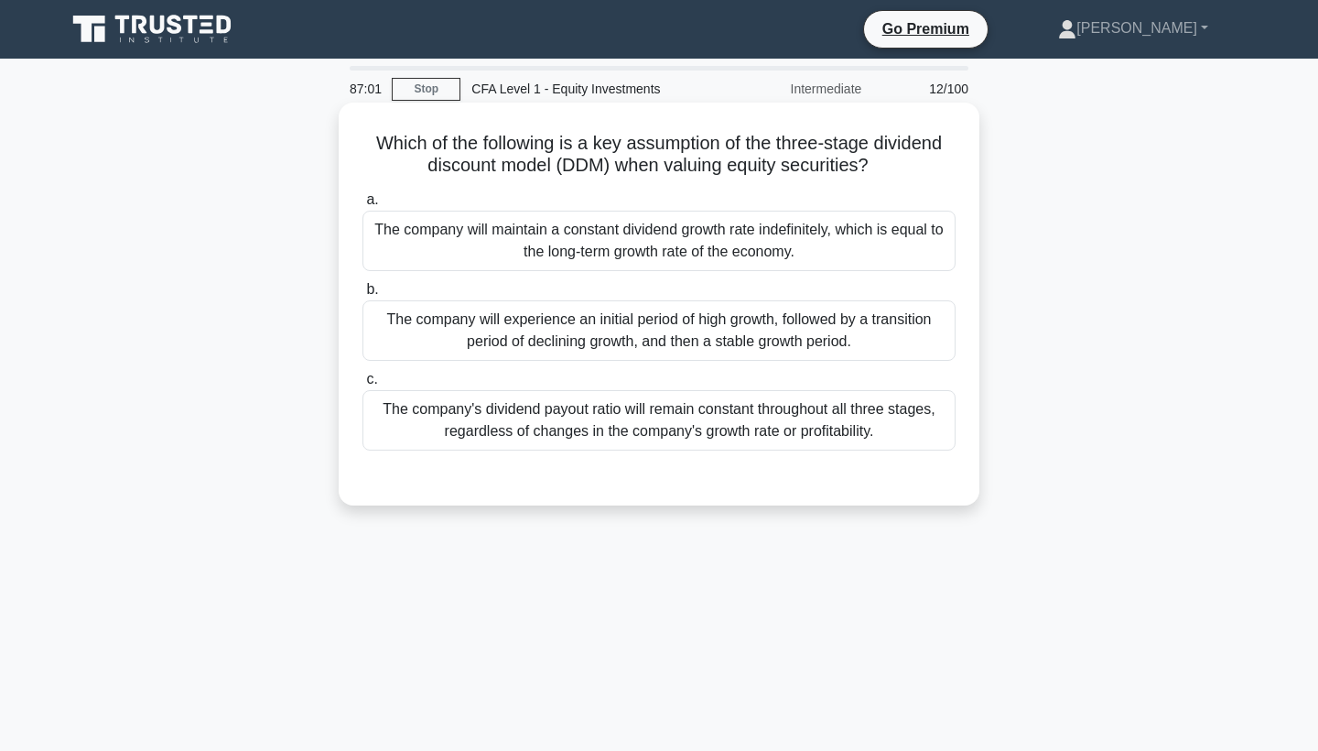
click at [892, 219] on div "The company will maintain a constant dividend growth rate indefinitely, which i…" at bounding box center [658, 241] width 593 height 60
click at [362, 206] on input "a. The company will maintain a constant dividend growth rate indefinitely, whic…" at bounding box center [362, 200] width 0 height 12
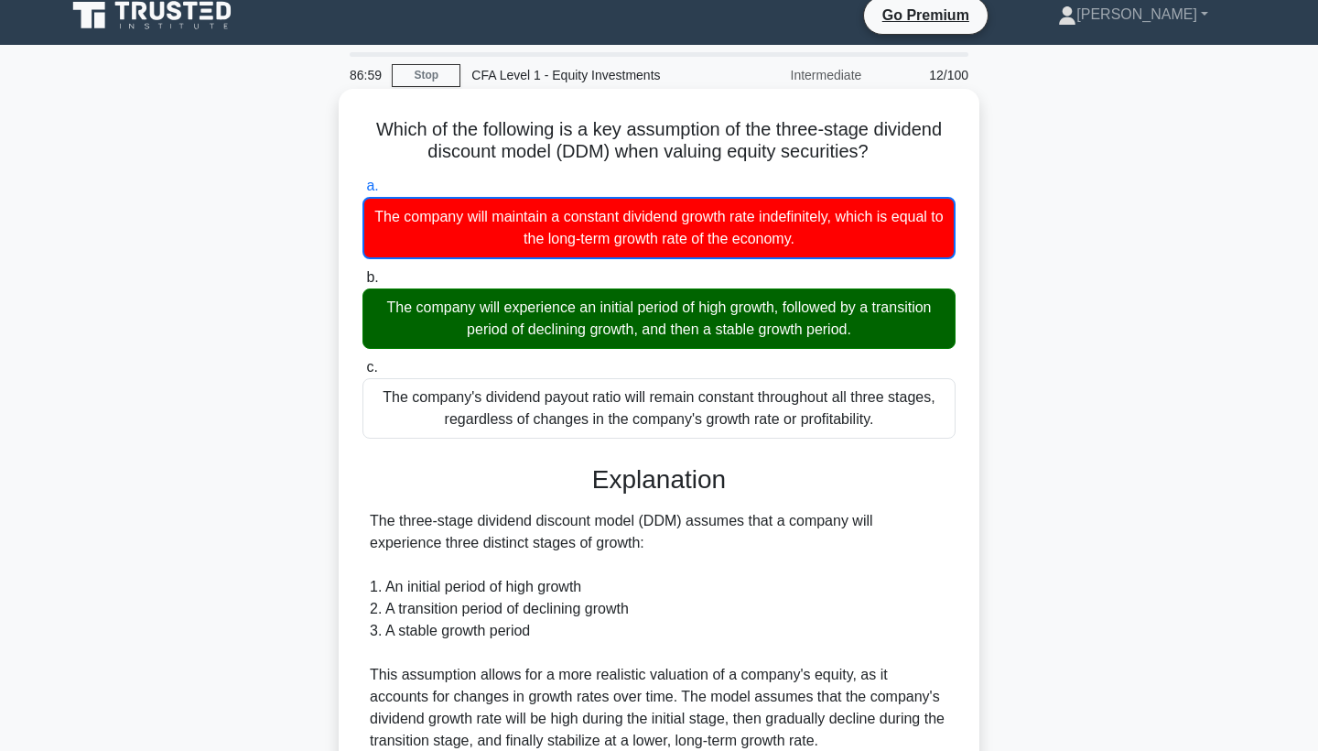
scroll to position [49, 0]
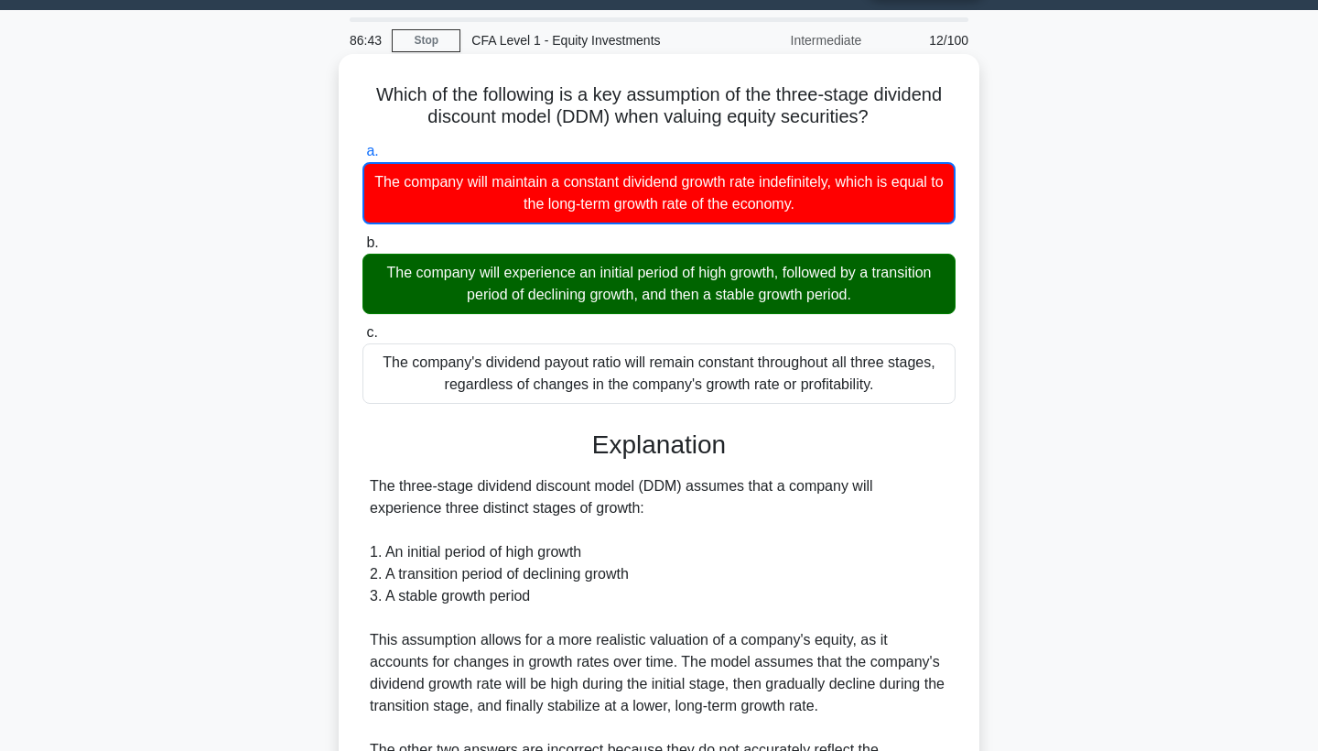
click at [859, 466] on div "Explanation The three-stage dividend discount model (DDM) assumes that a compan…" at bounding box center [658, 697] width 593 height 536
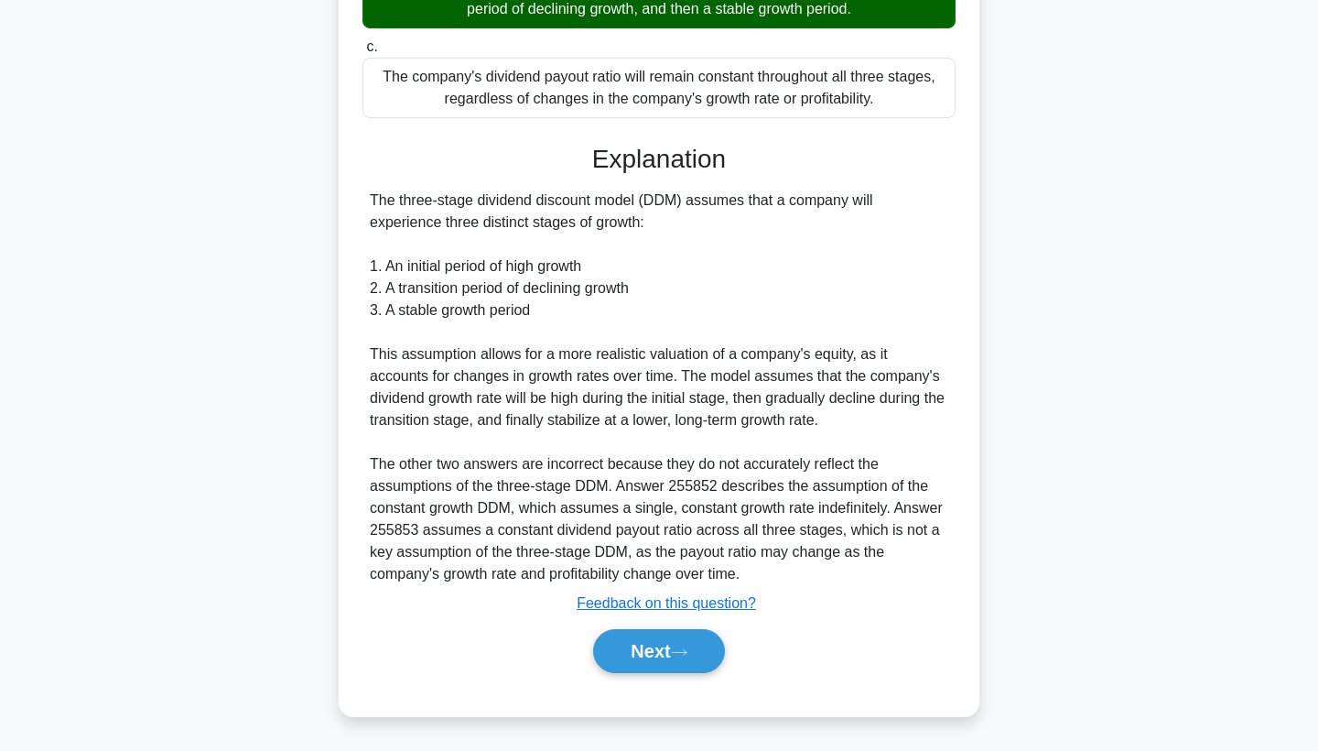
scroll to position [334, 0]
click at [600, 638] on button "Next" at bounding box center [658, 651] width 131 height 44
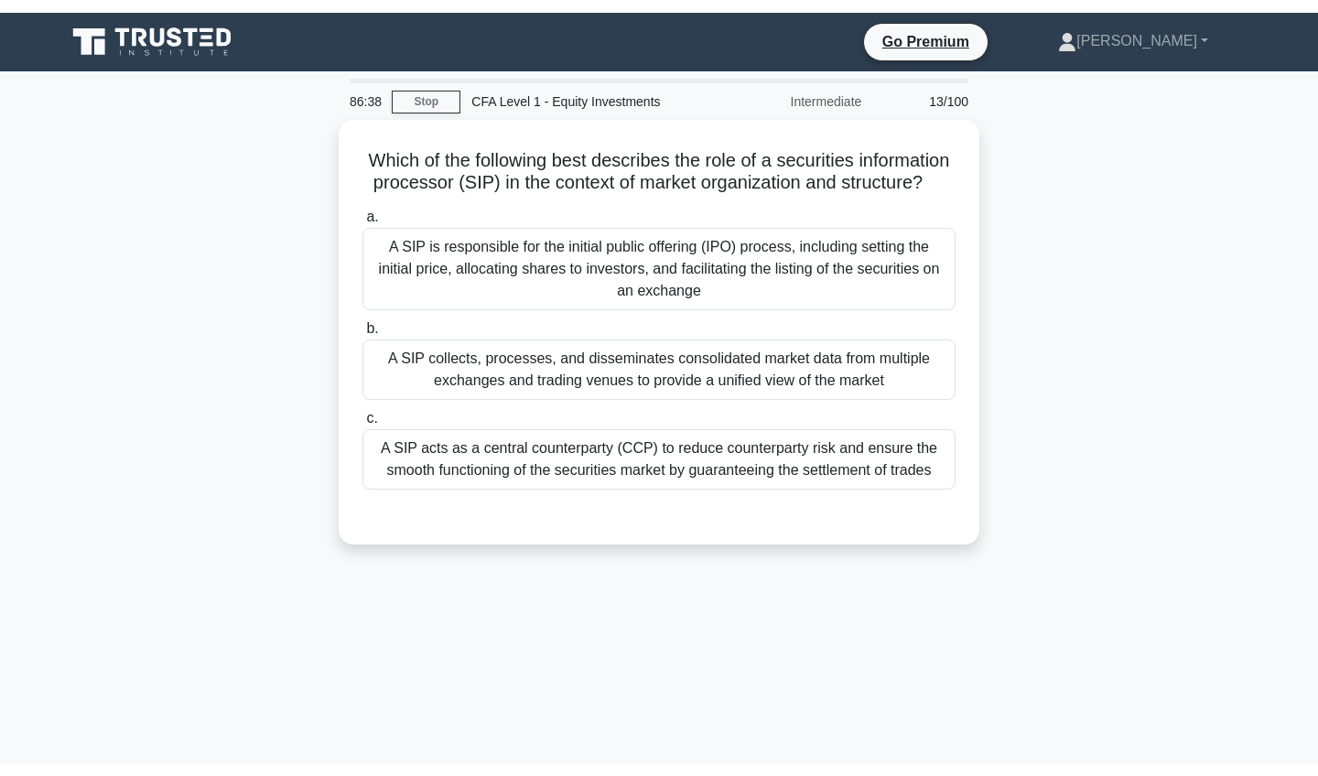
scroll to position [0, 0]
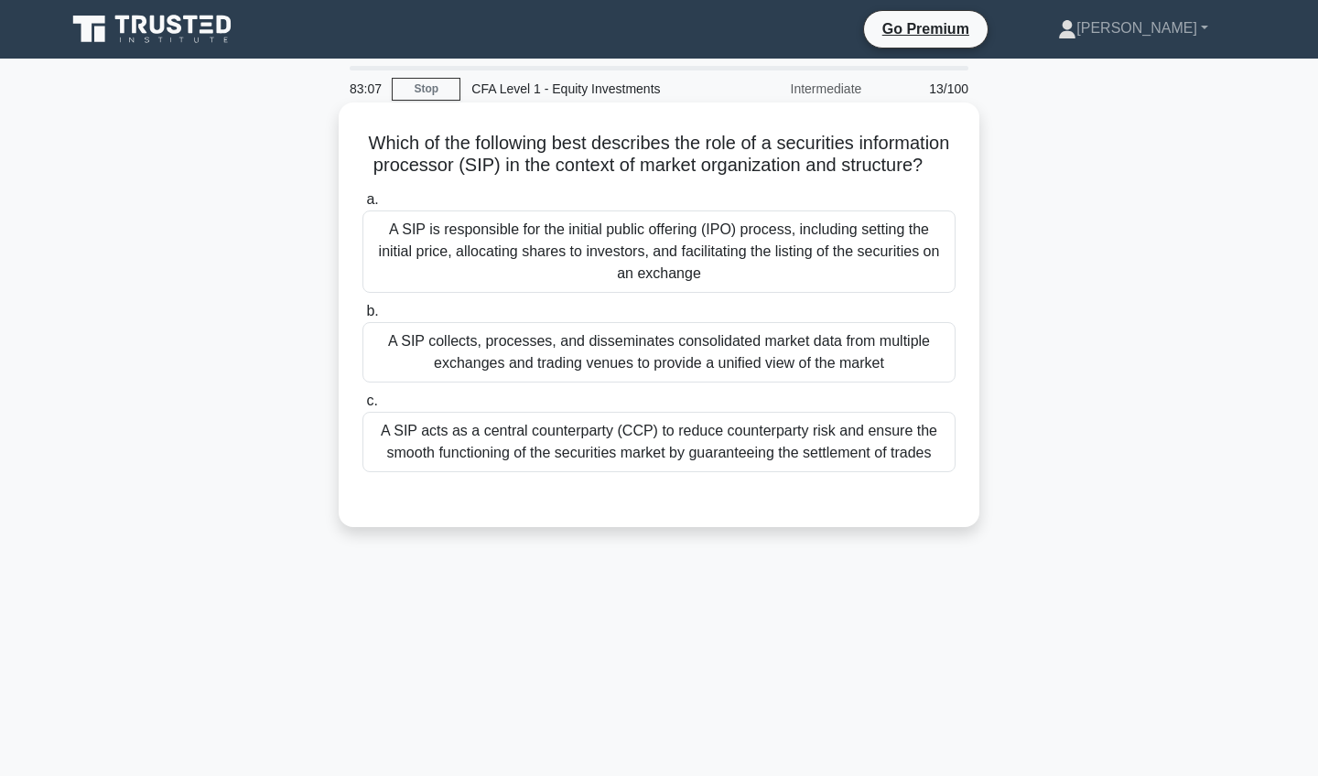
click at [548, 369] on div "A SIP collects, processes, and disseminates consolidated market data from multi…" at bounding box center [658, 352] width 593 height 60
click at [362, 318] on input "b. A SIP collects, processes, and disseminates consolidated market data from mu…" at bounding box center [362, 312] width 0 height 12
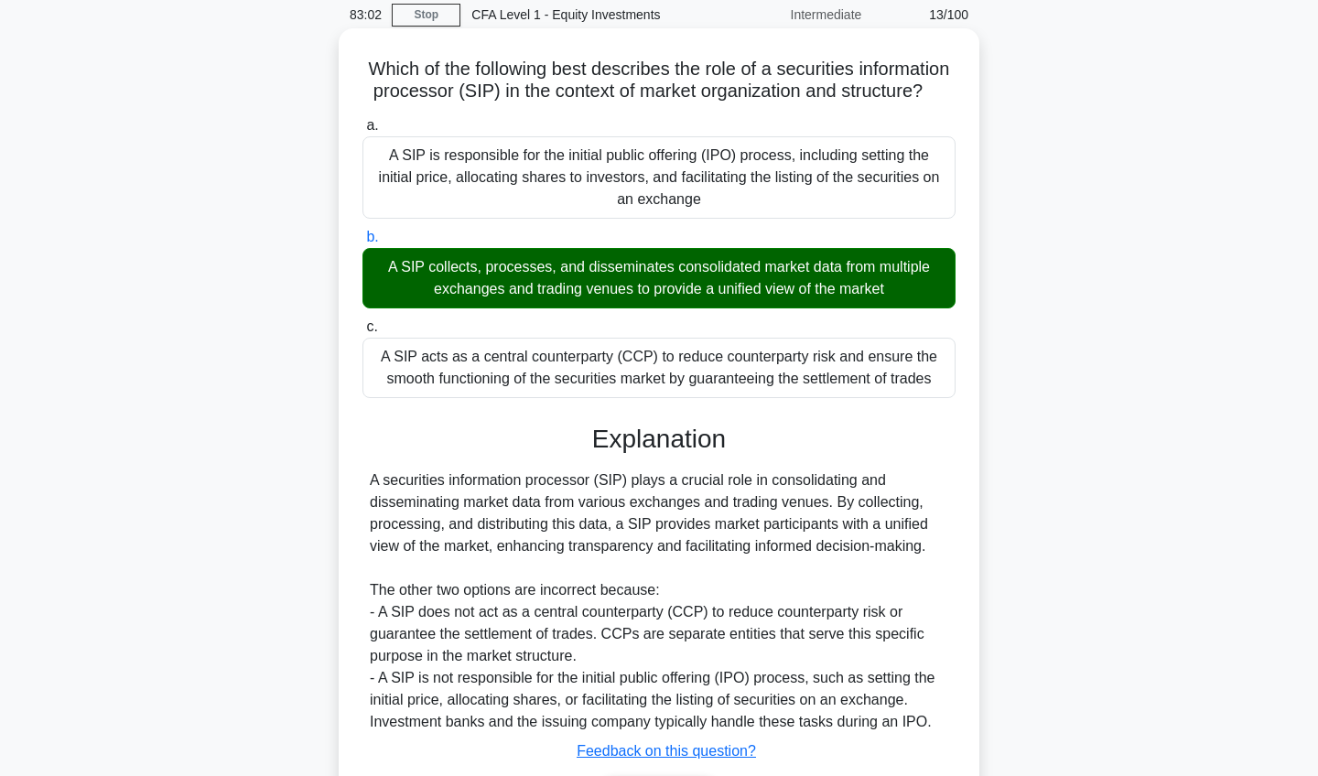
scroll to position [103, 0]
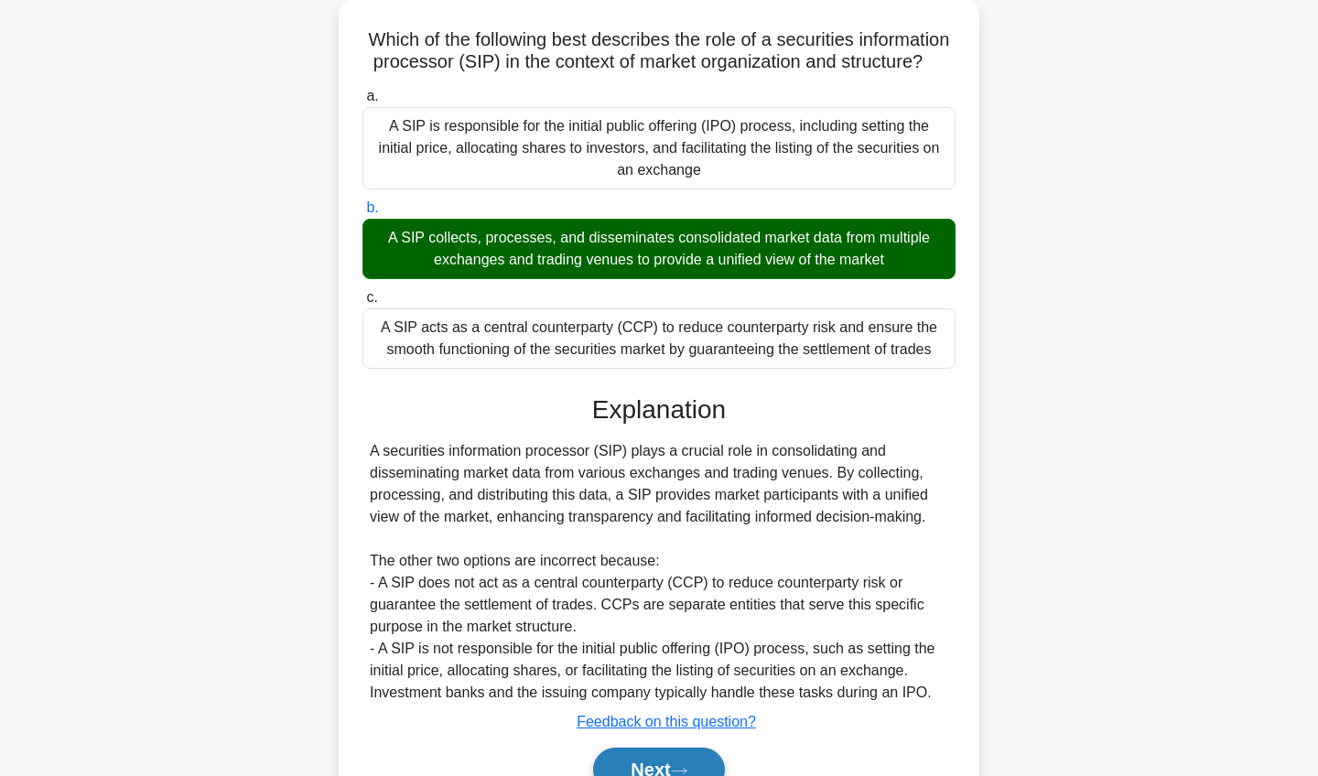
click at [651, 750] on button "Next" at bounding box center [658, 770] width 131 height 44
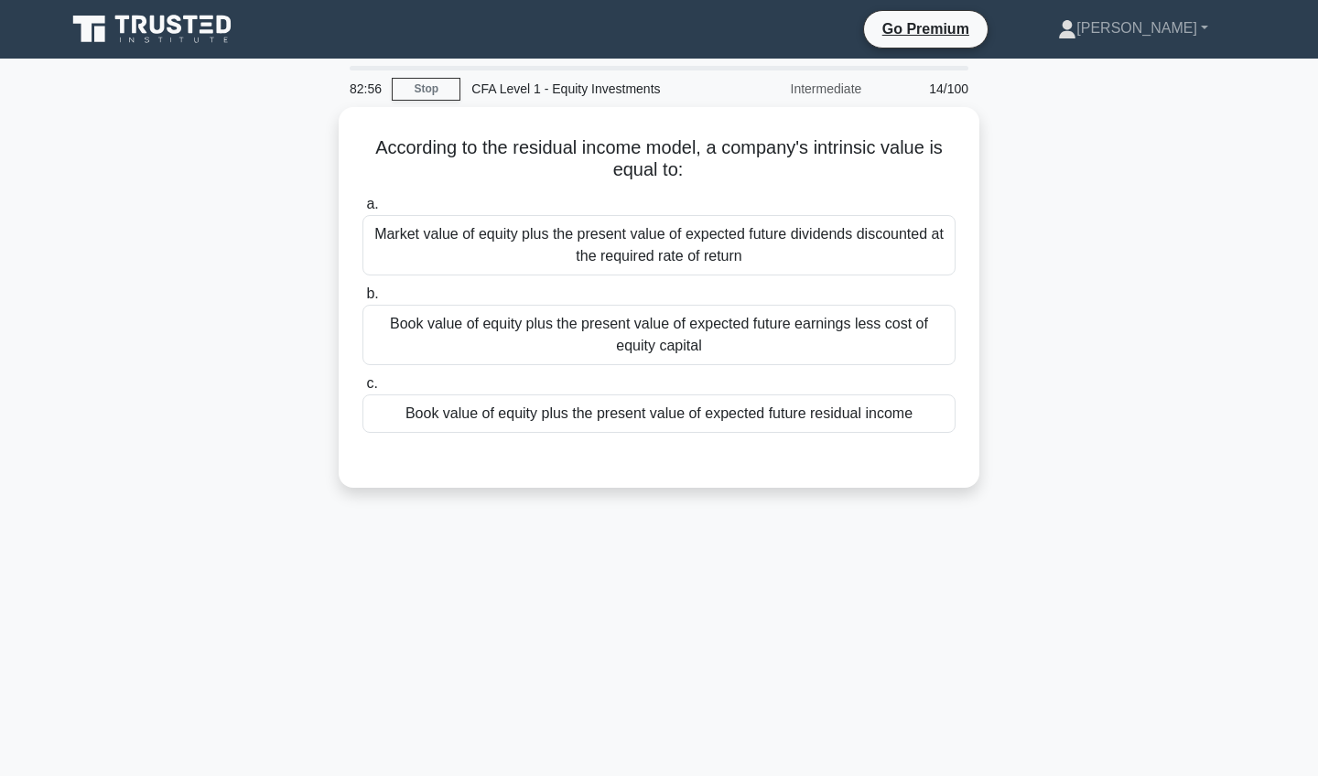
scroll to position [0, 0]
